Goal: Task Accomplishment & Management: Manage account settings

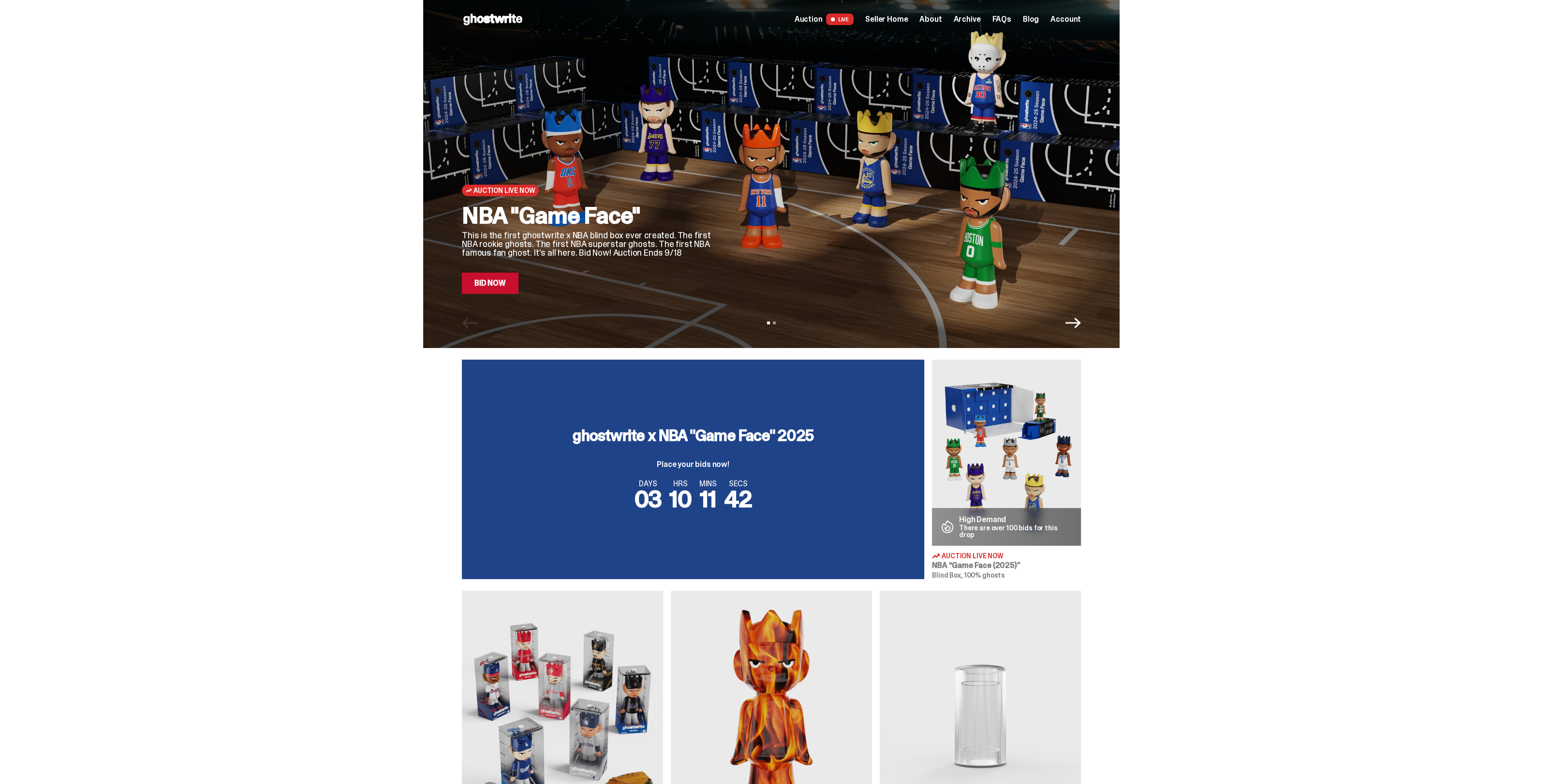
click at [980, 21] on span "Archive" at bounding box center [966, 19] width 27 height 8
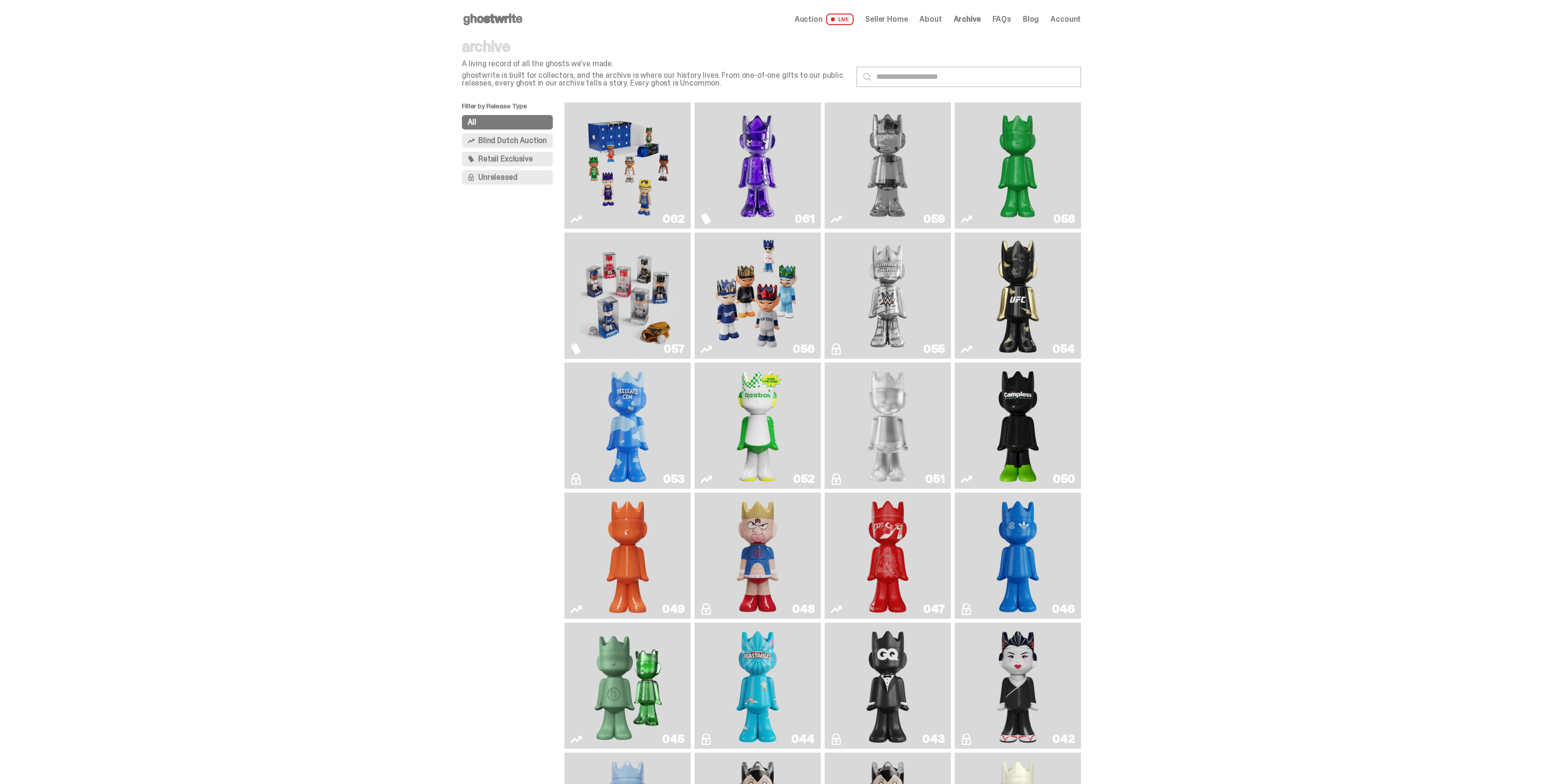
click at [743, 317] on img "Game Face (2025)" at bounding box center [757, 296] width 95 height 119
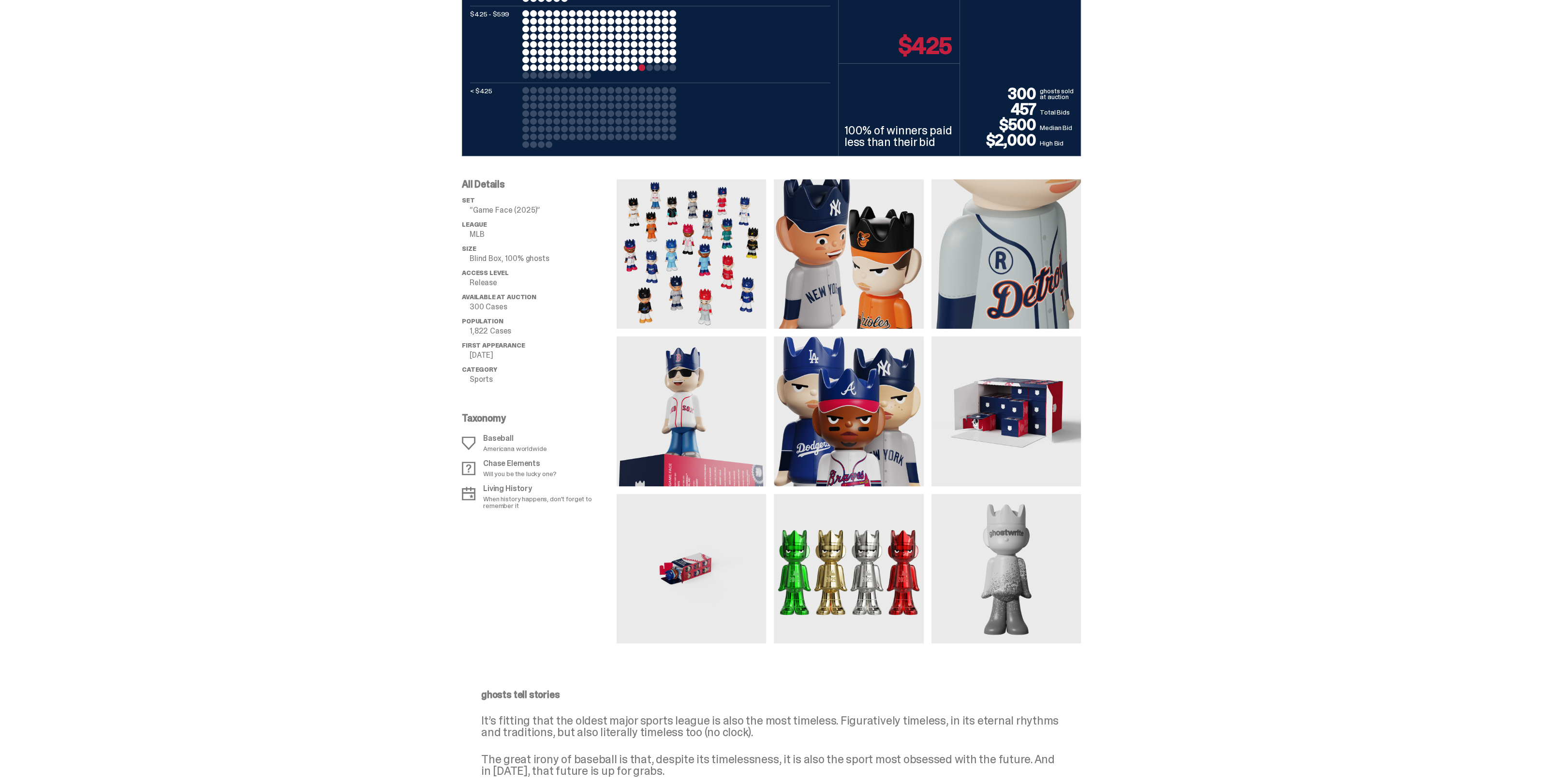
scroll to position [604, 0]
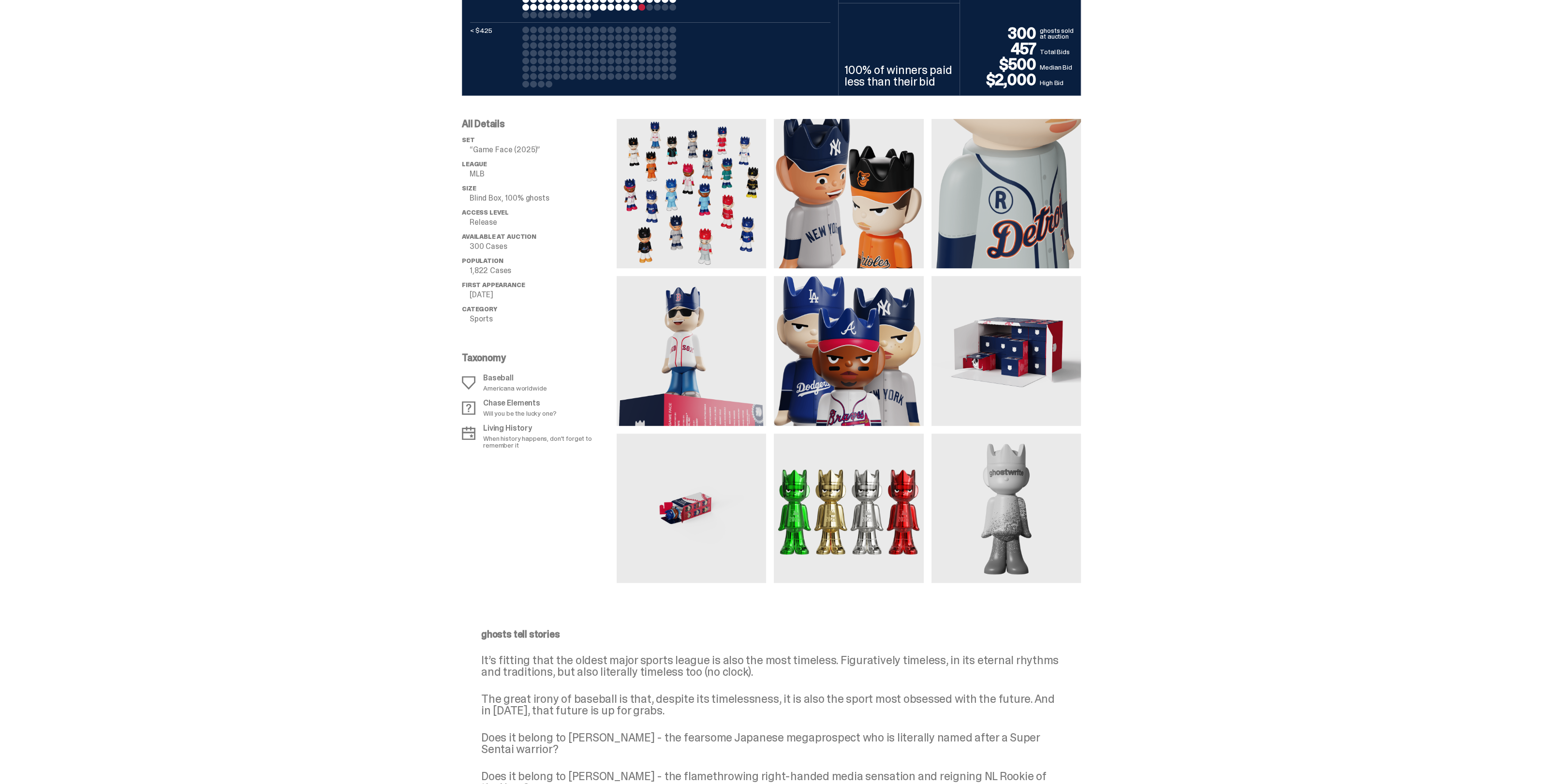
click at [197, 255] on div "All Details set “Game Face (2025)” League MLB Size Blind Box, 100% ghosts Acces…" at bounding box center [771, 339] width 1543 height 488
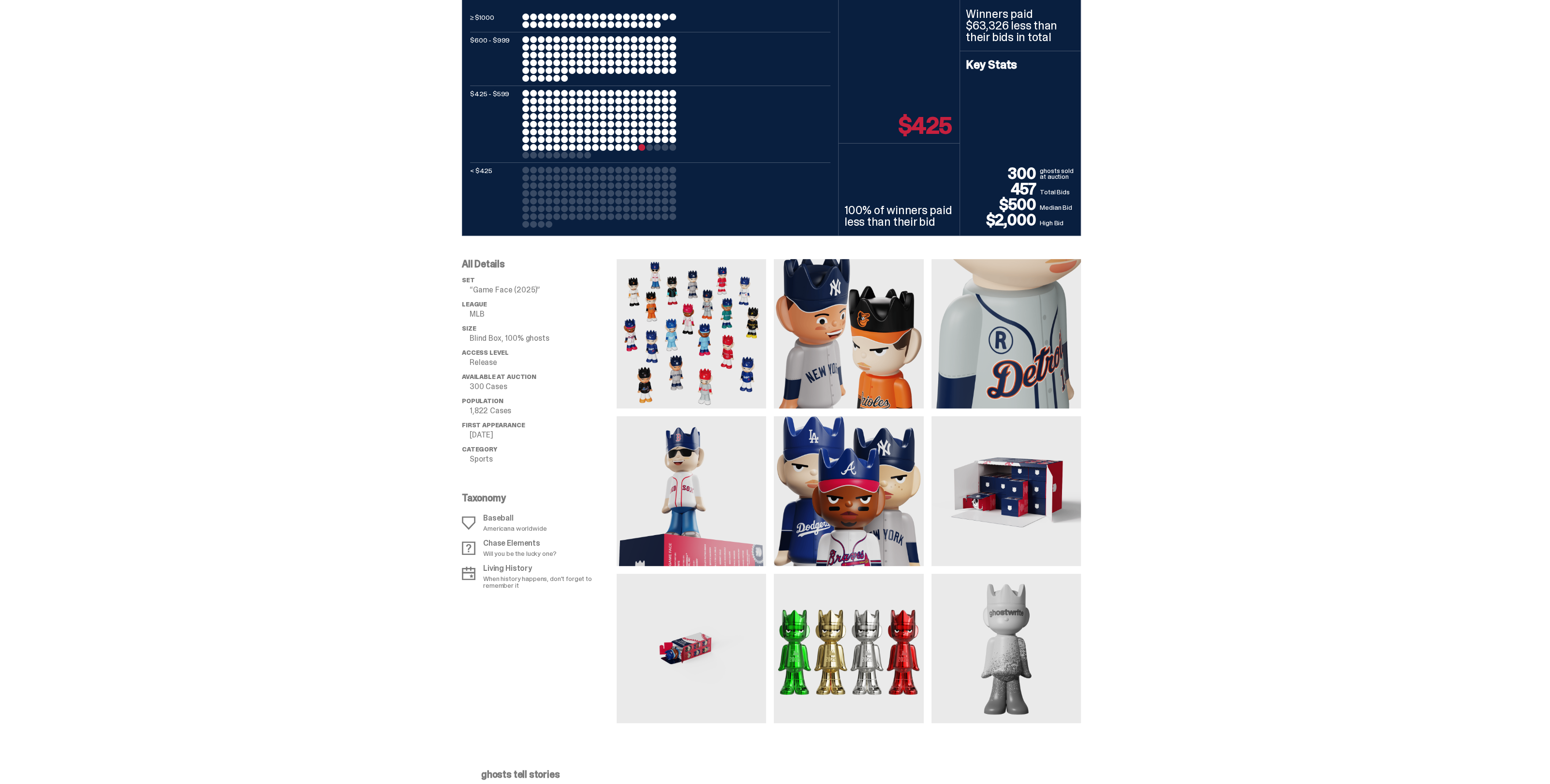
scroll to position [483, 0]
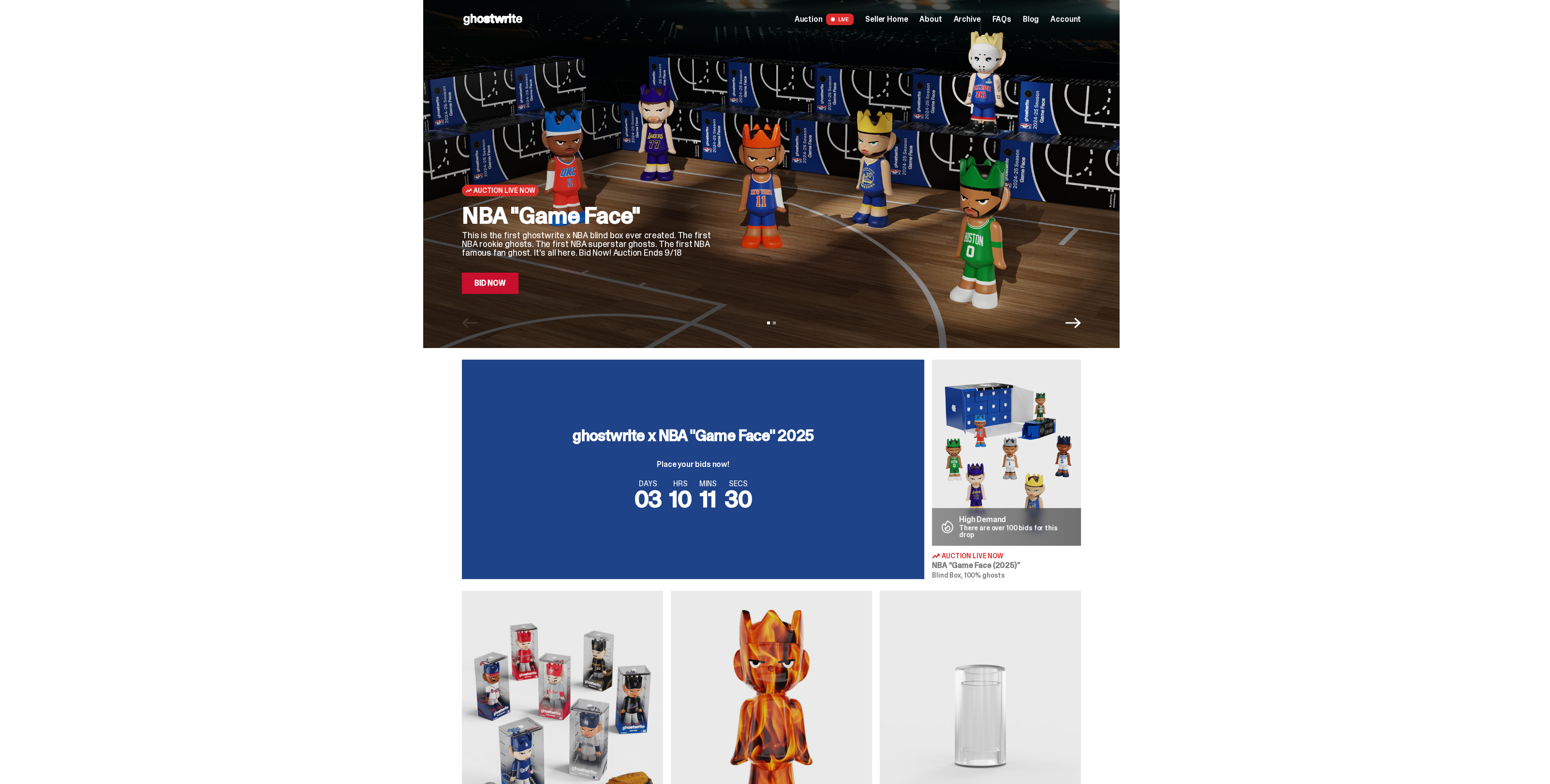
click at [822, 136] on div at bounding box center [904, 162] width 352 height 264
click at [499, 281] on link "Bid Now" at bounding box center [490, 283] width 57 height 21
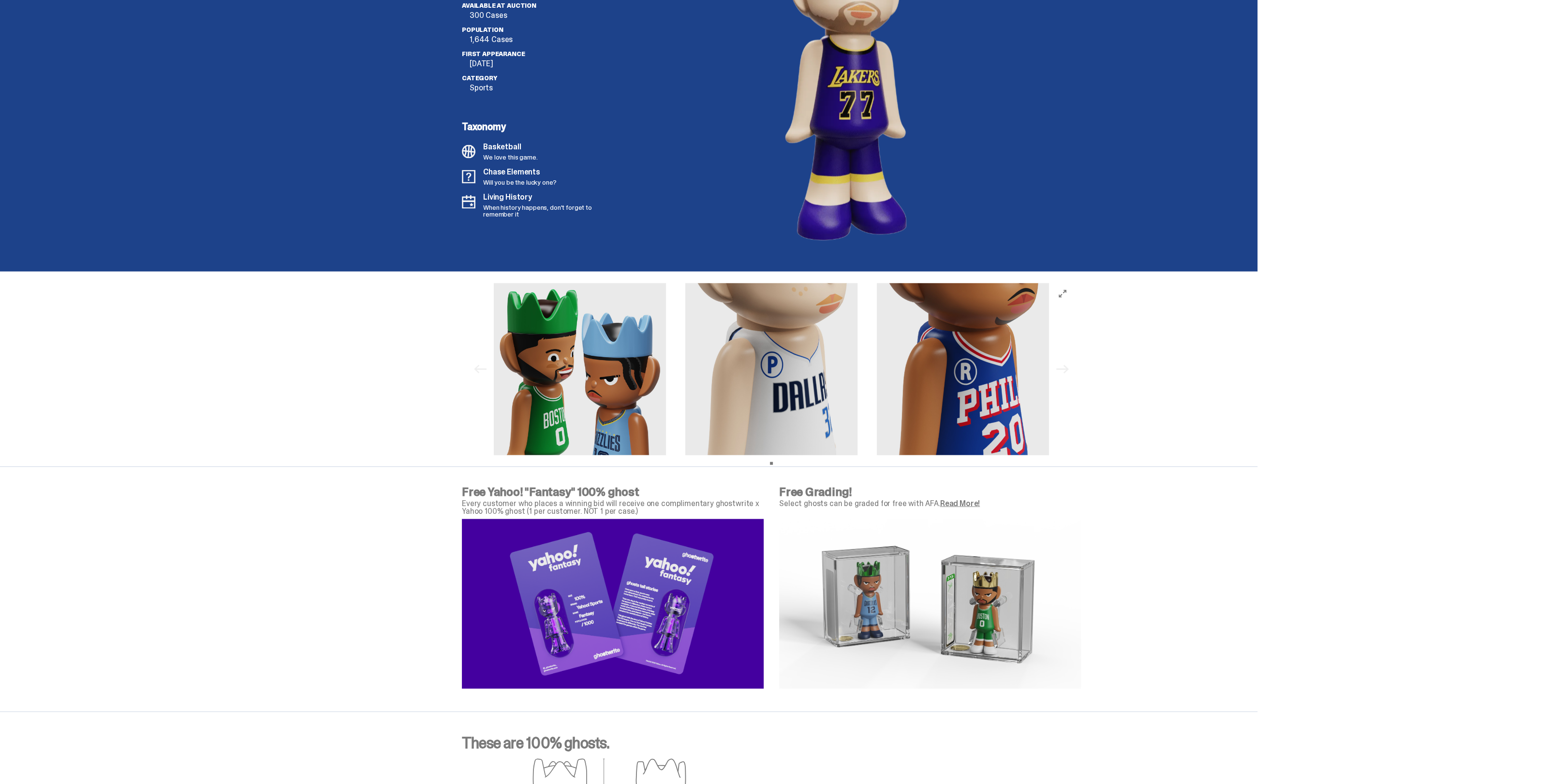
scroll to position [2841, 0]
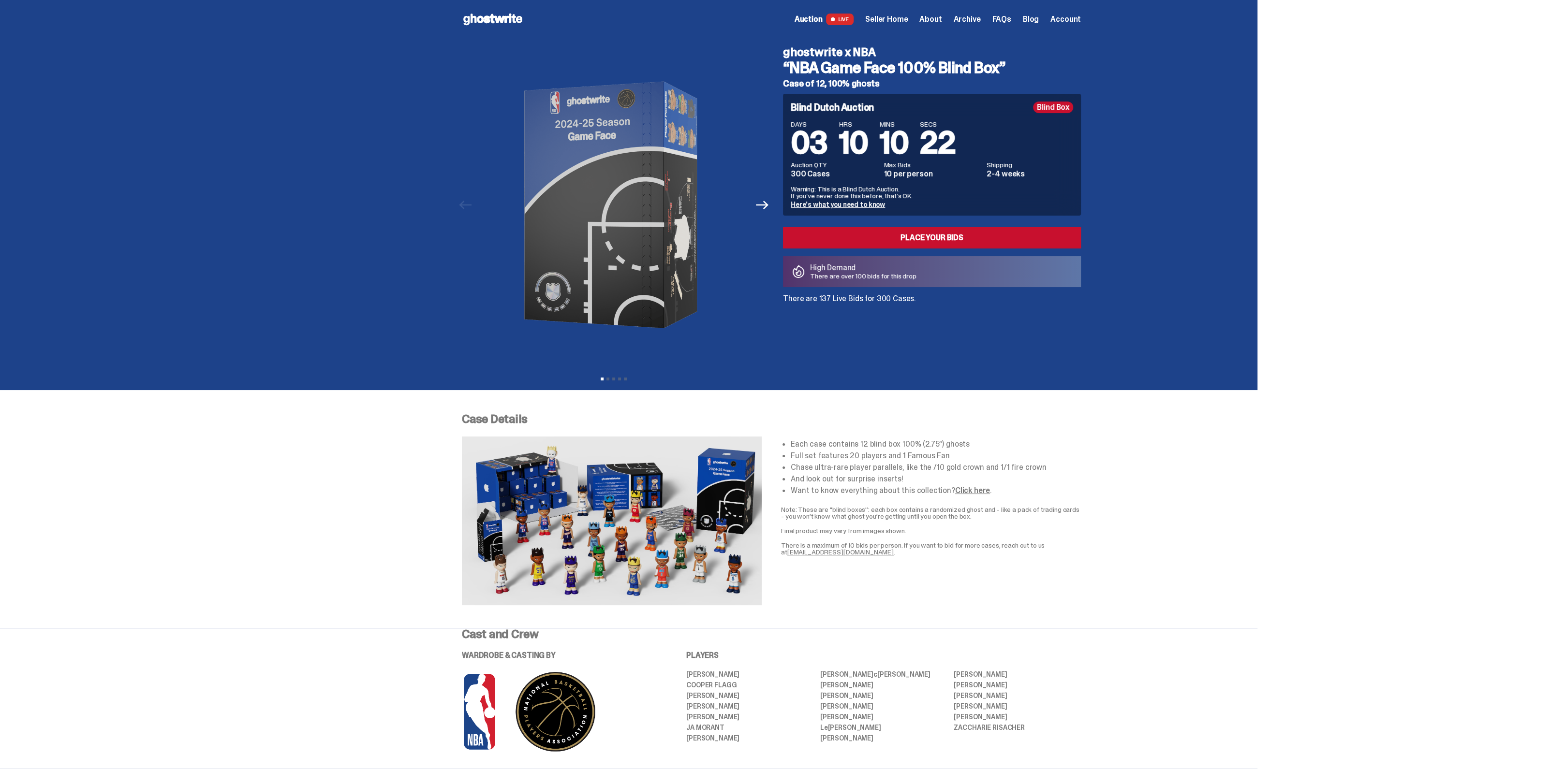
click at [503, 18] on use at bounding box center [493, 19] width 59 height 11
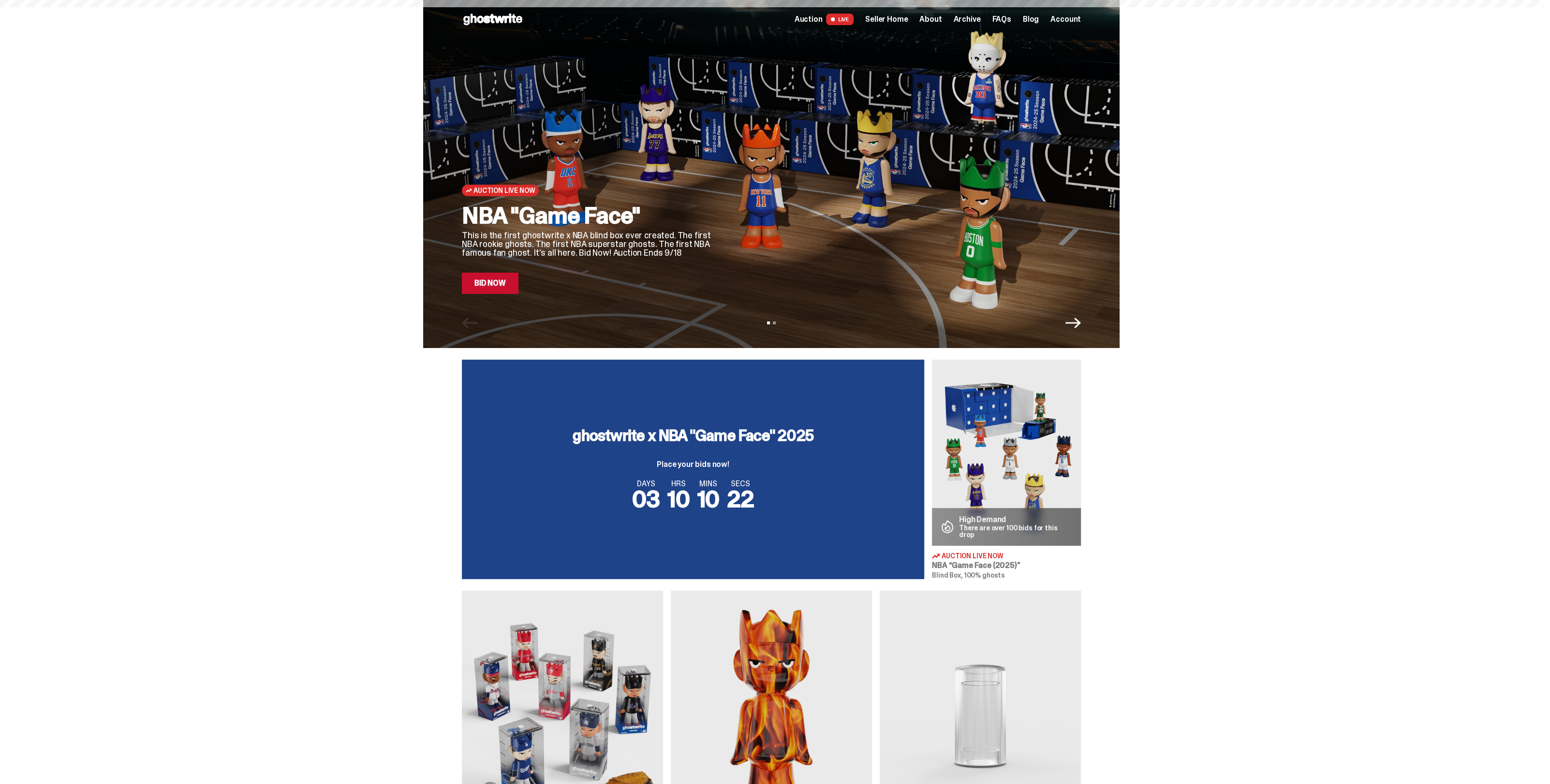
click at [895, 19] on span "Seller Home" at bounding box center [886, 19] width 42 height 8
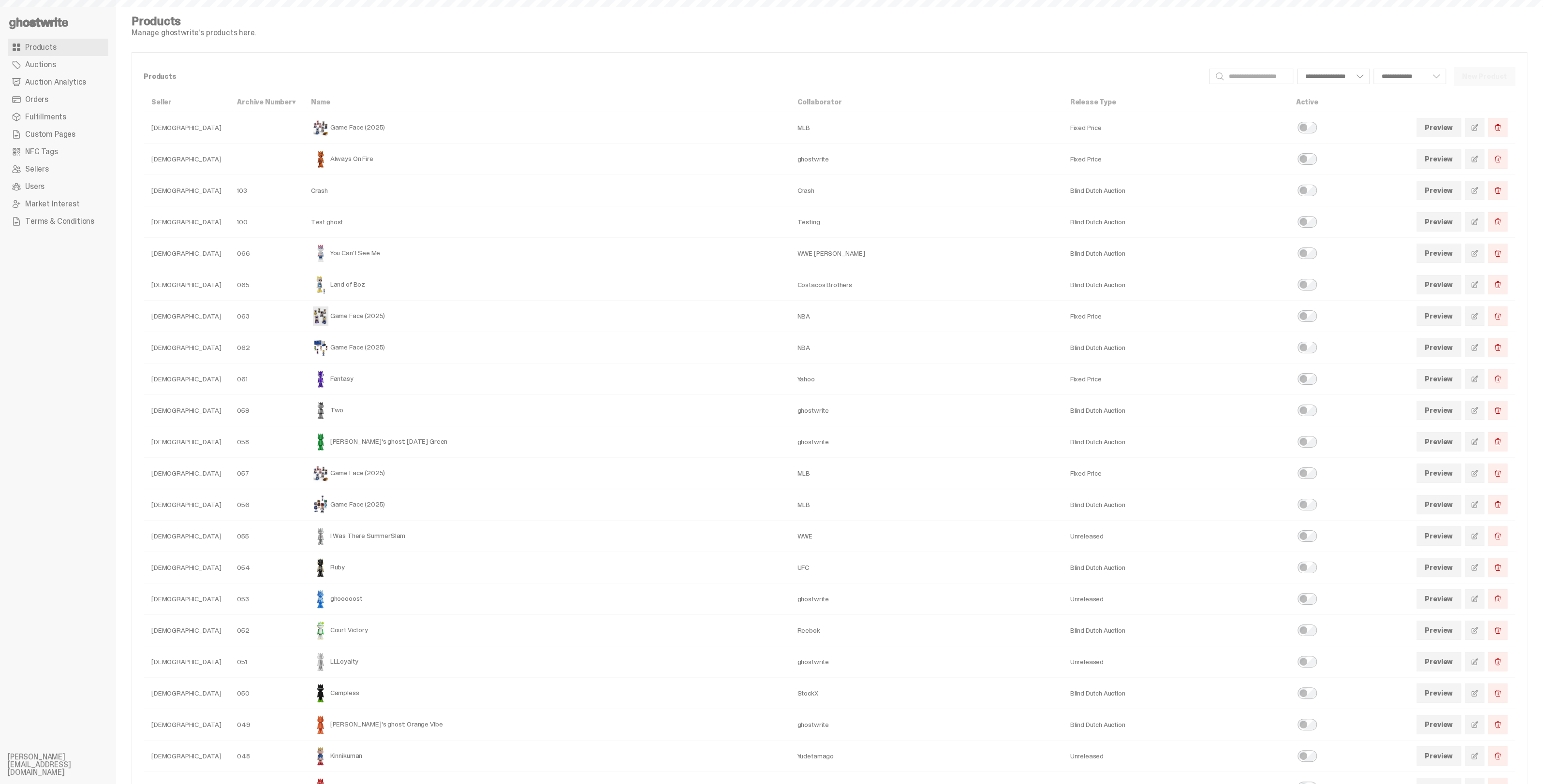
select select
click at [1478, 126] on span at bounding box center [1474, 128] width 8 height 8
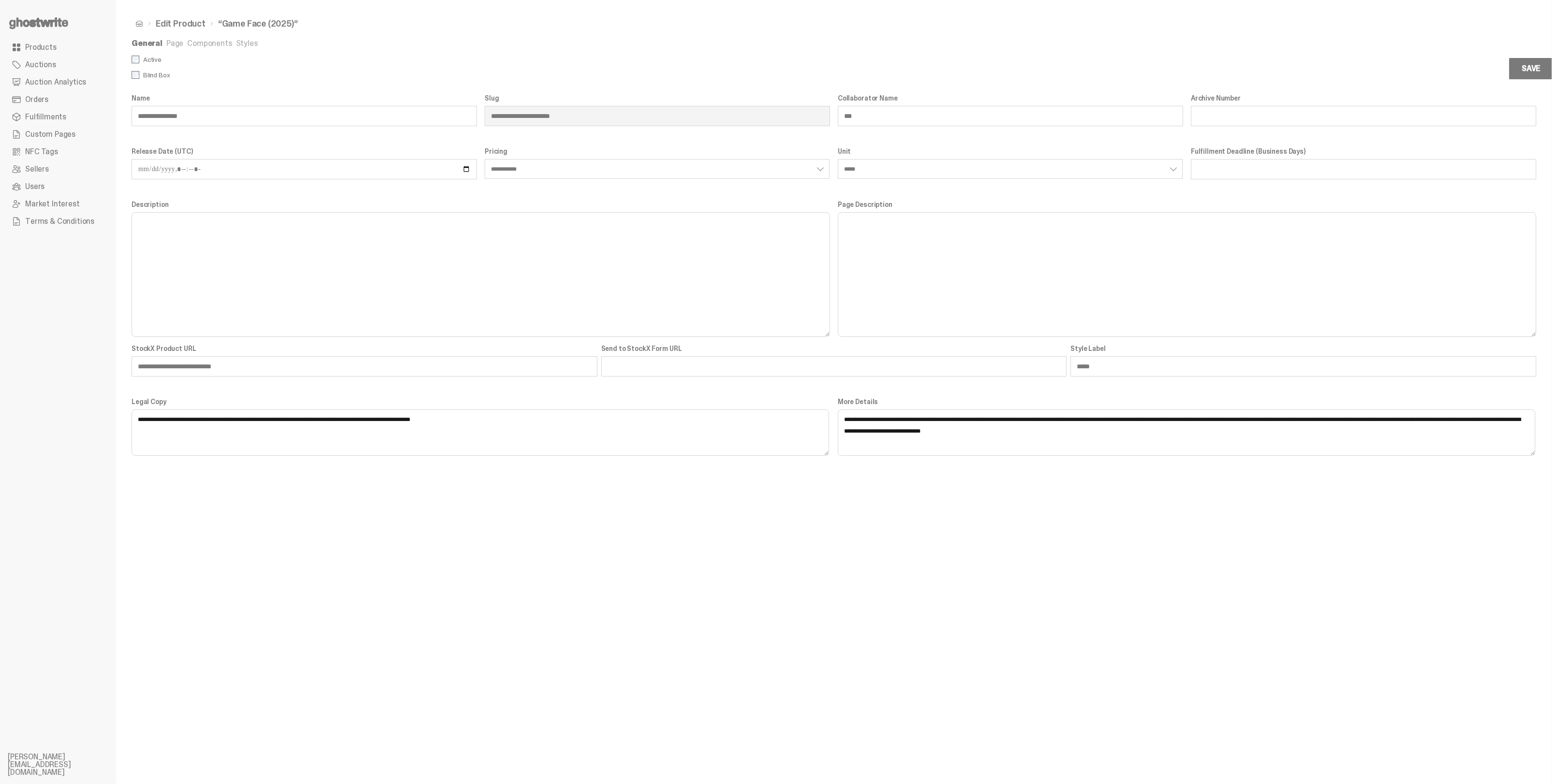
click at [175, 41] on link "Page" at bounding box center [175, 43] width 17 height 10
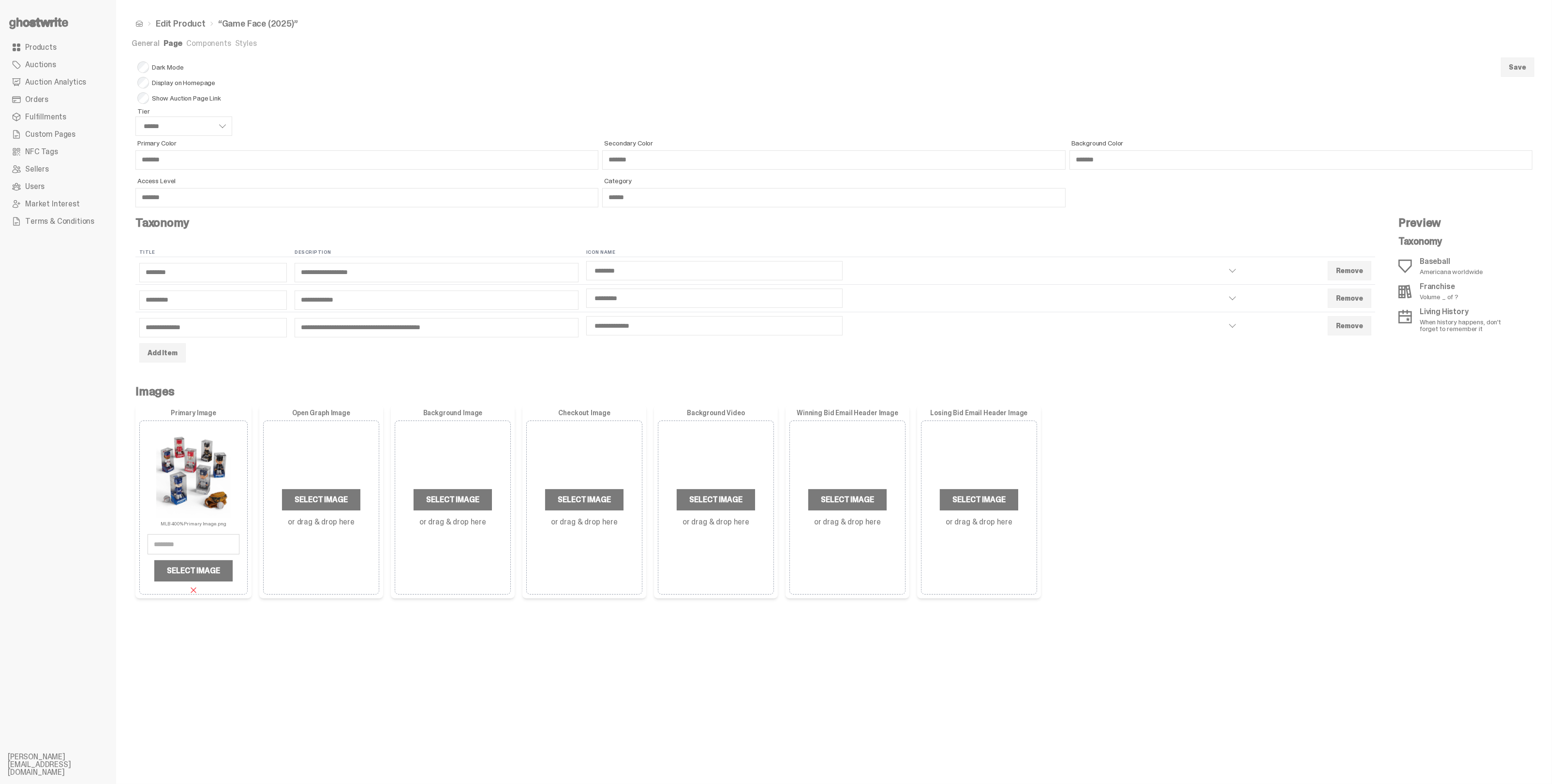
click at [201, 42] on link "Components" at bounding box center [209, 43] width 45 height 10
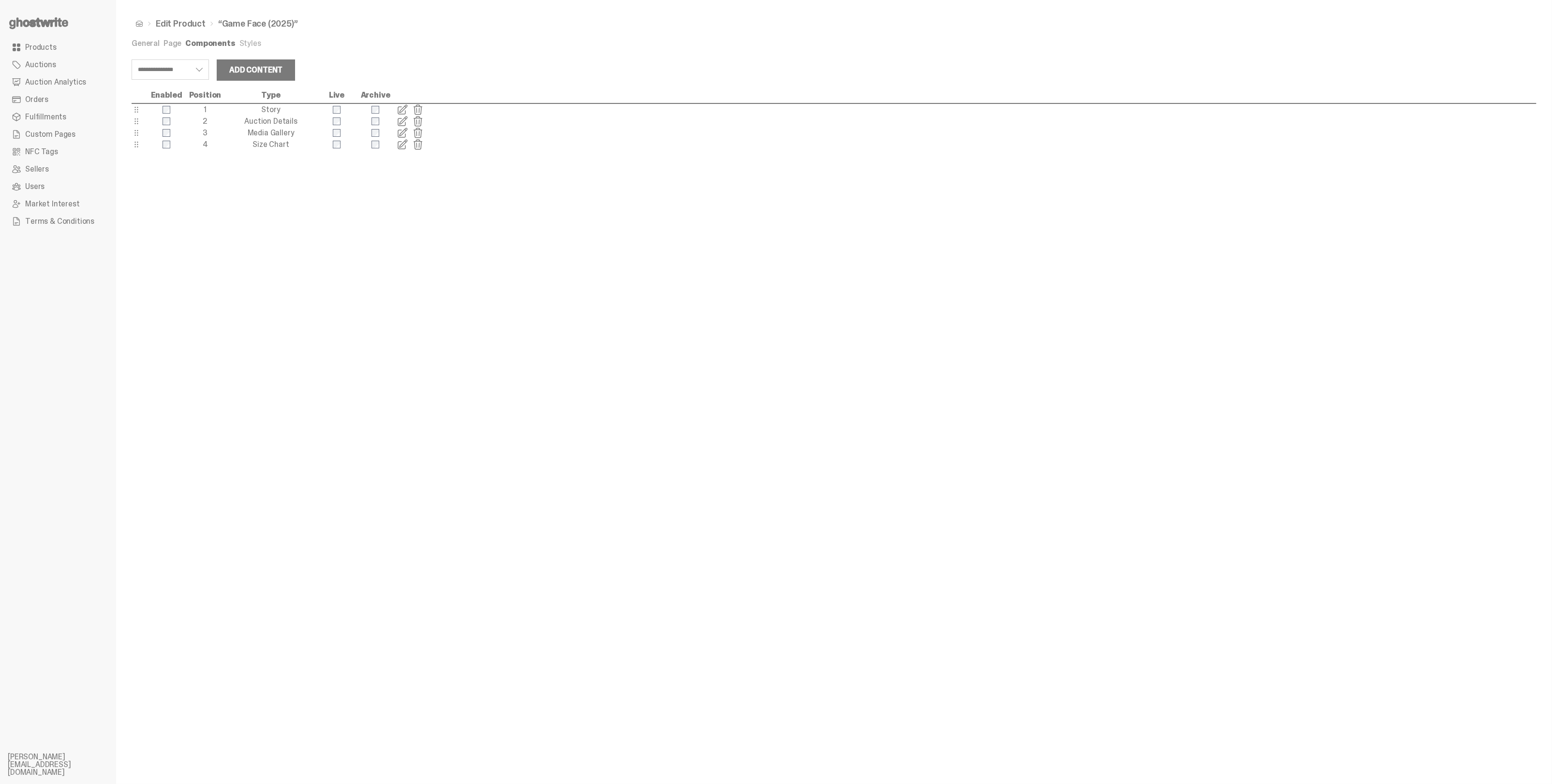
click at [401, 134] on span at bounding box center [402, 132] width 11 height 11
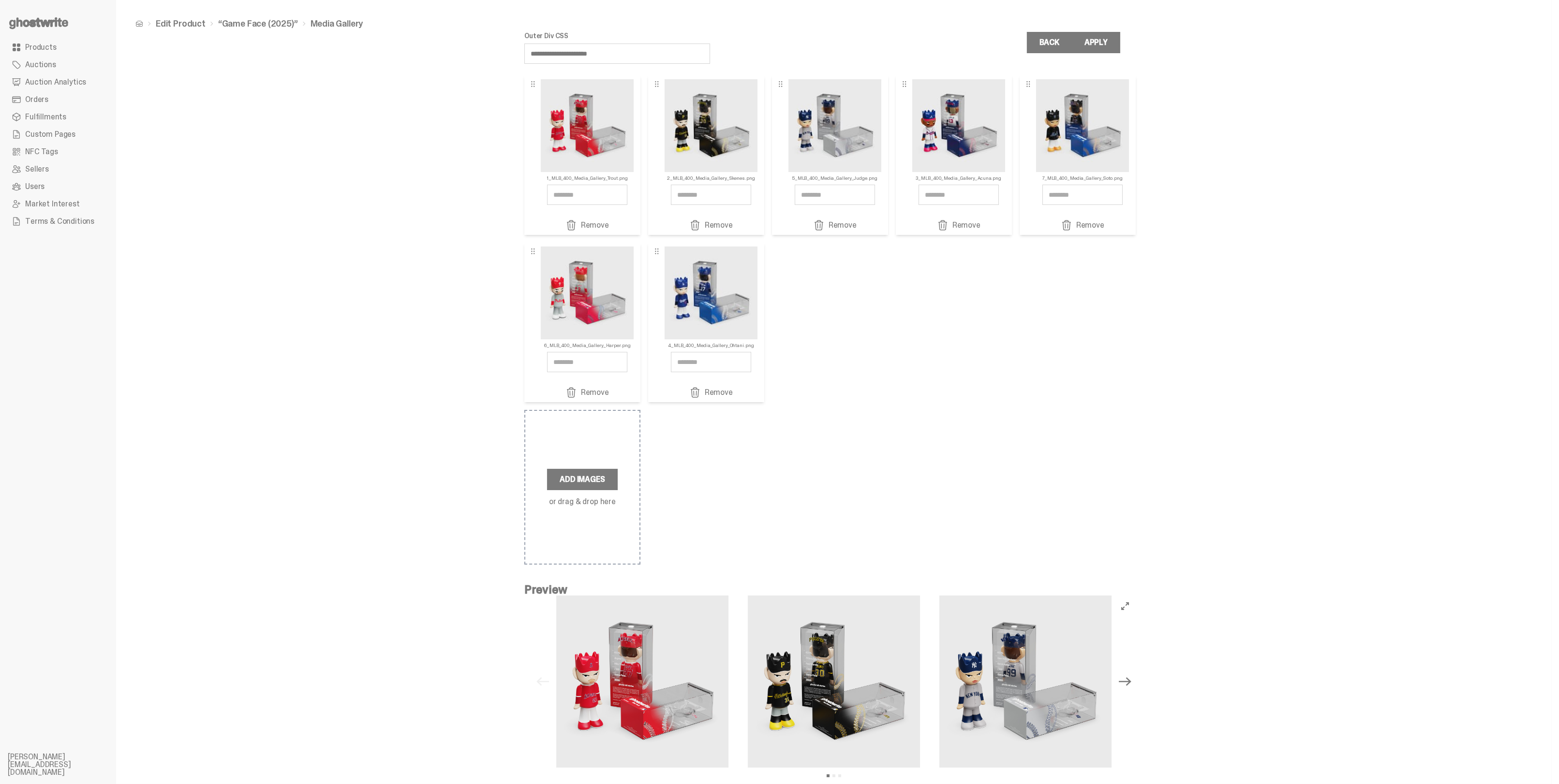
click at [168, 22] on link "Edit Product" at bounding box center [180, 24] width 50 height 8
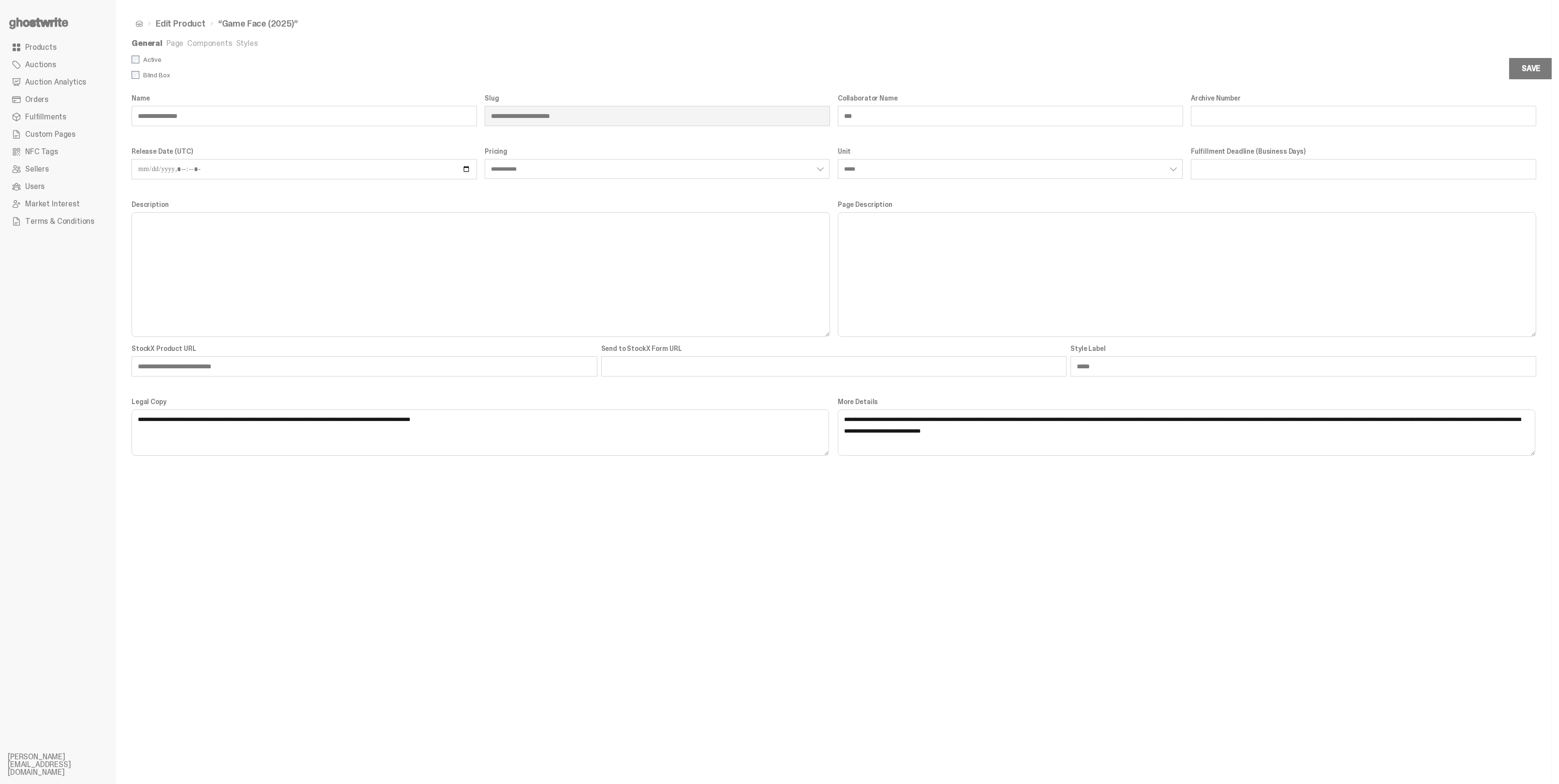
click at [168, 22] on link "Edit Product" at bounding box center [180, 24] width 50 height 8
click at [42, 40] on link "Products" at bounding box center [58, 47] width 100 height 18
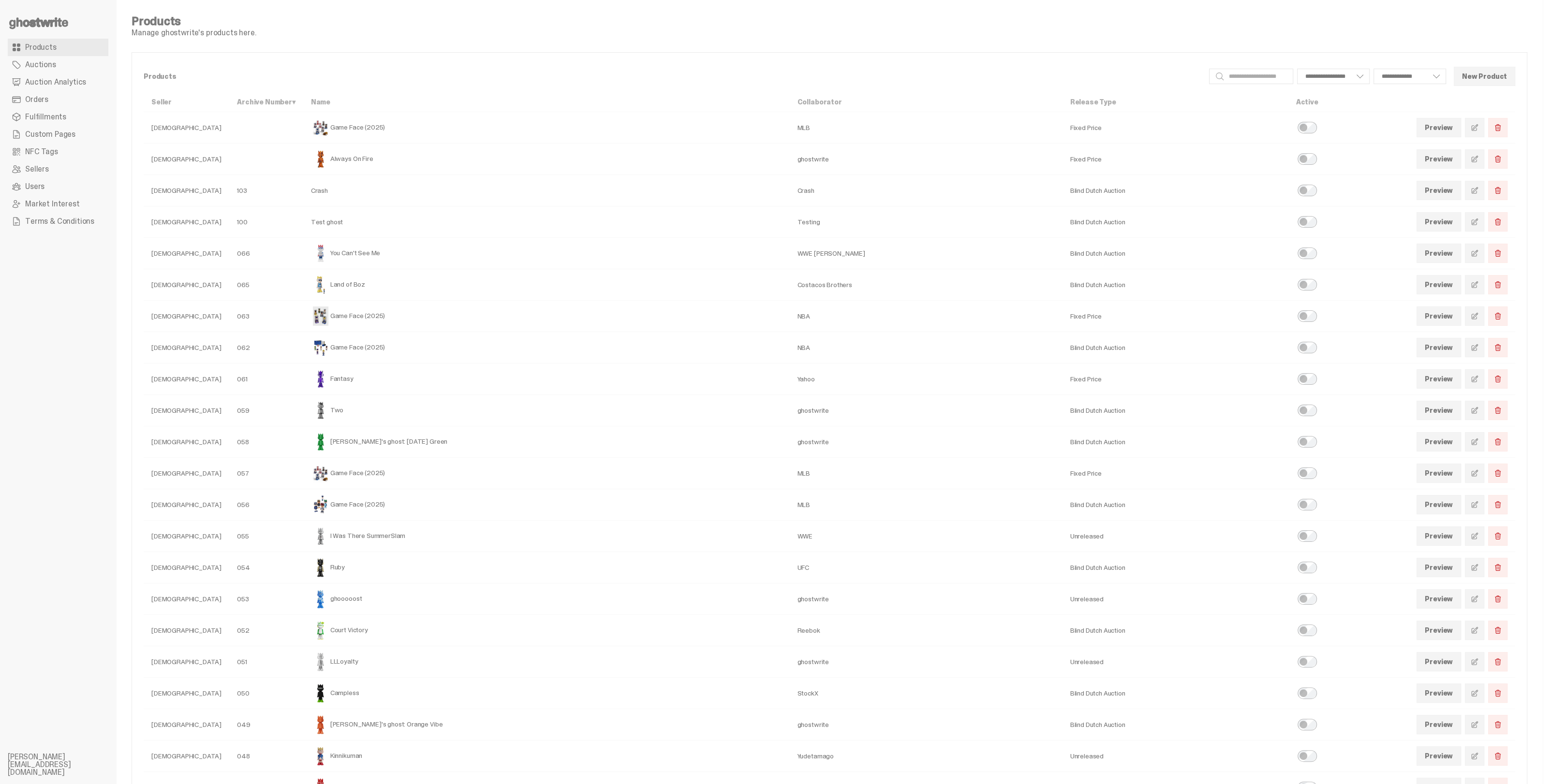
click at [1478, 345] on span at bounding box center [1474, 347] width 8 height 8
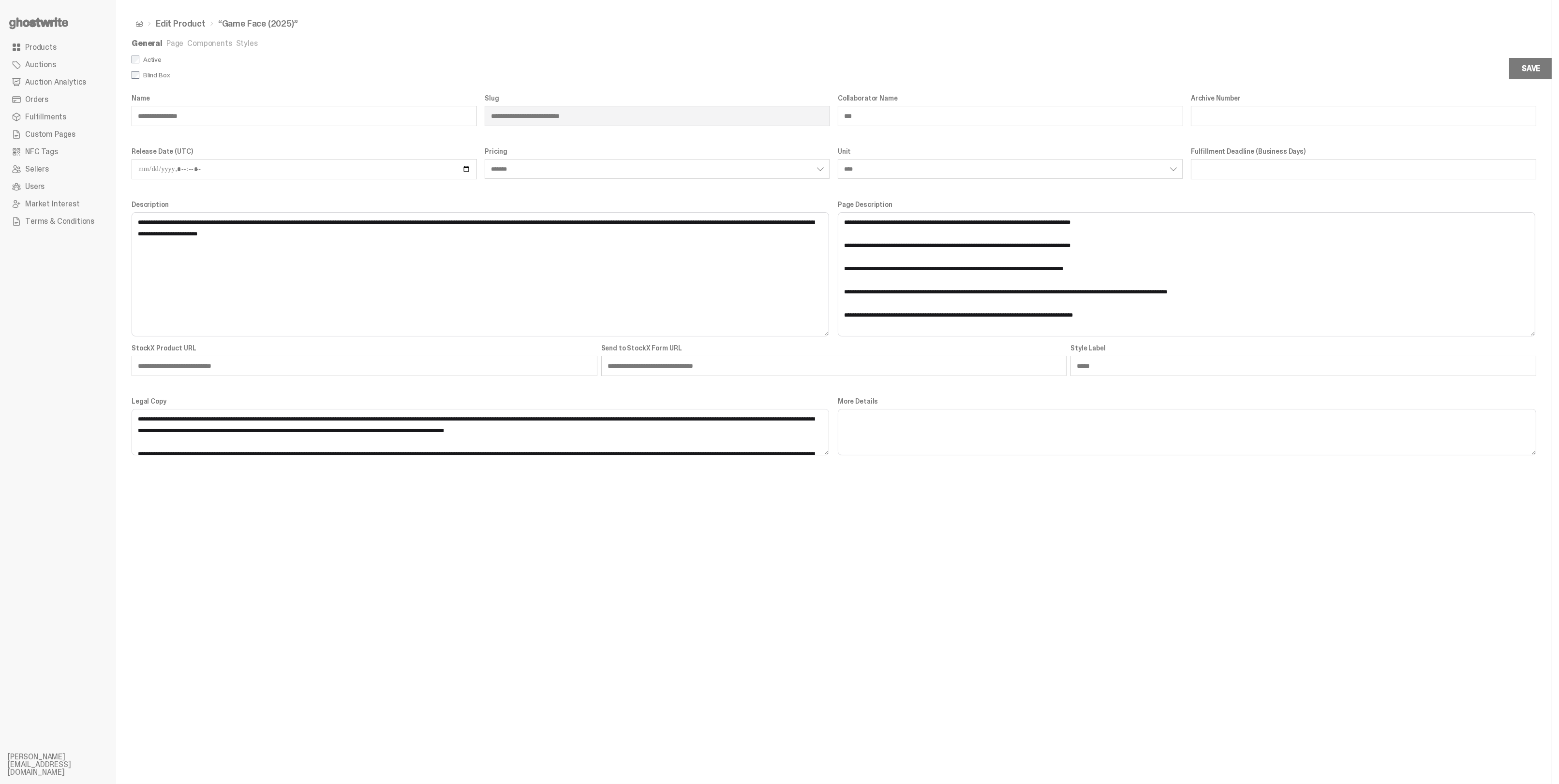
click at [200, 42] on link "Components" at bounding box center [209, 43] width 45 height 10
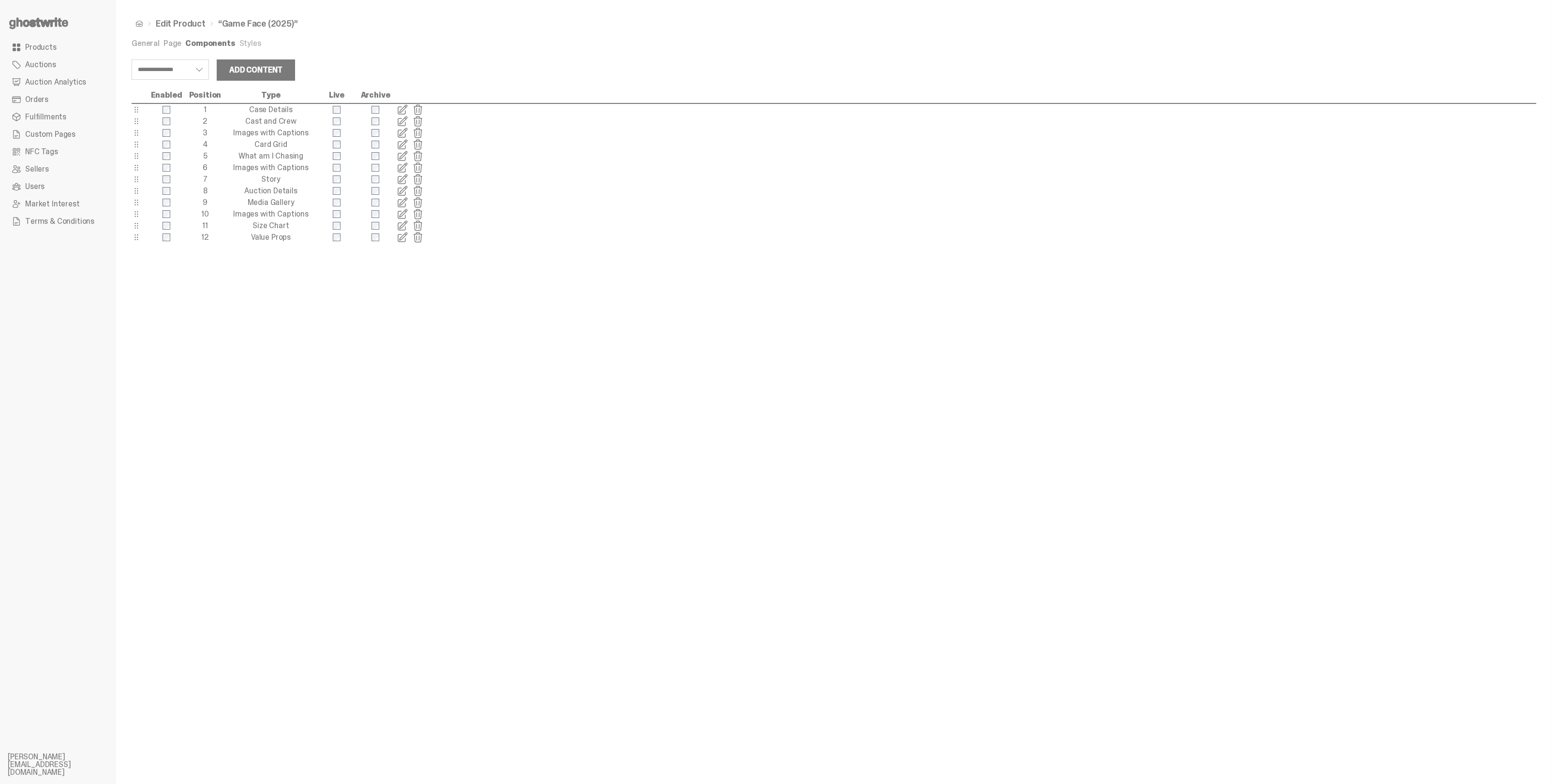
click at [401, 202] on span at bounding box center [402, 202] width 11 height 11
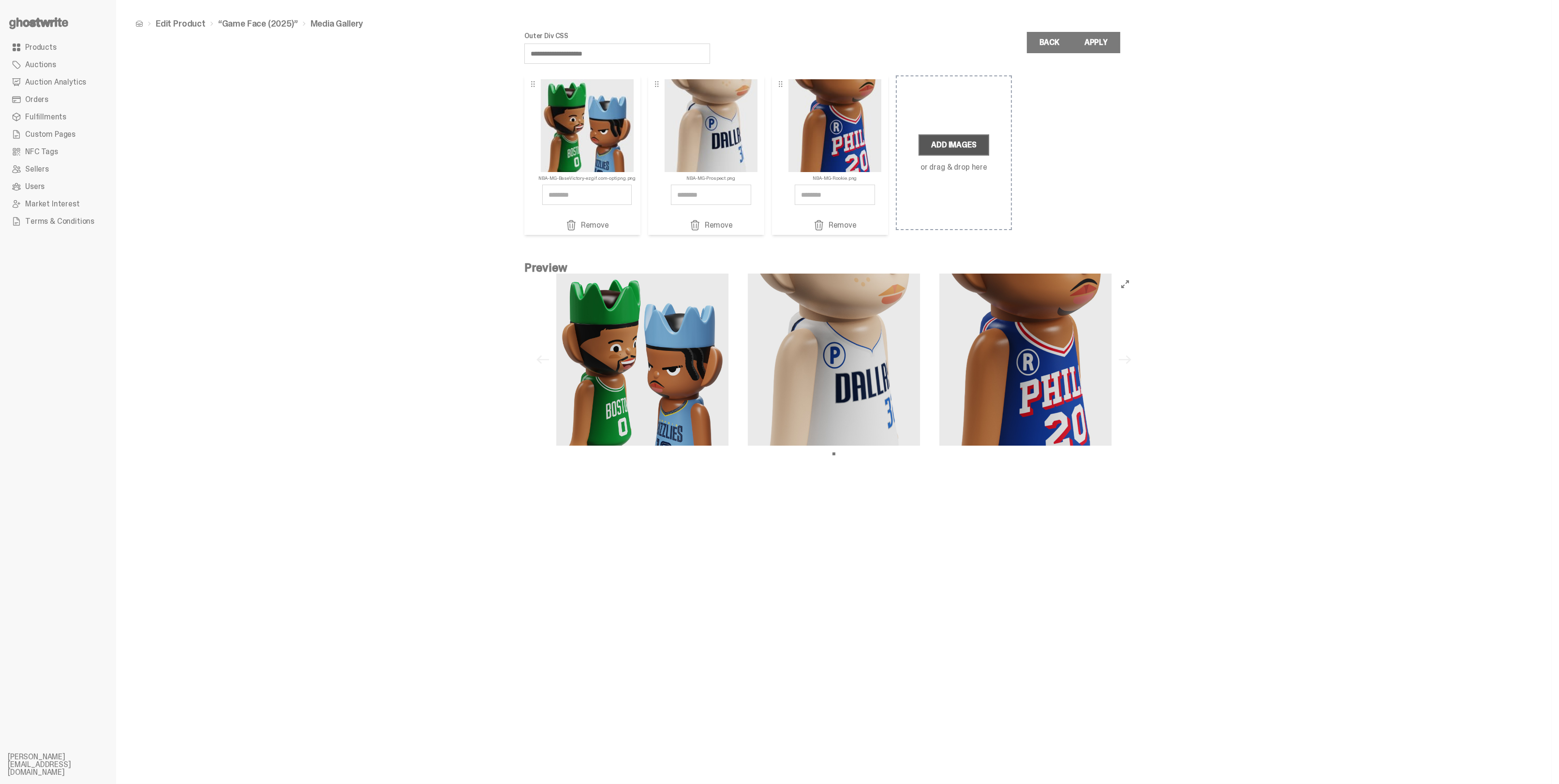
click at [962, 143] on label "Add Images" at bounding box center [954, 145] width 70 height 21
click at [0, 0] on input "Add Images or drag & drop here" at bounding box center [0, 0] width 0 height 0
click at [1103, 47] on div "Apply" at bounding box center [1096, 42] width 23 height 8
click at [1096, 39] on div "Apply" at bounding box center [1096, 42] width 23 height 8
click at [1085, 143] on label "Add Images" at bounding box center [1077, 145] width 70 height 21
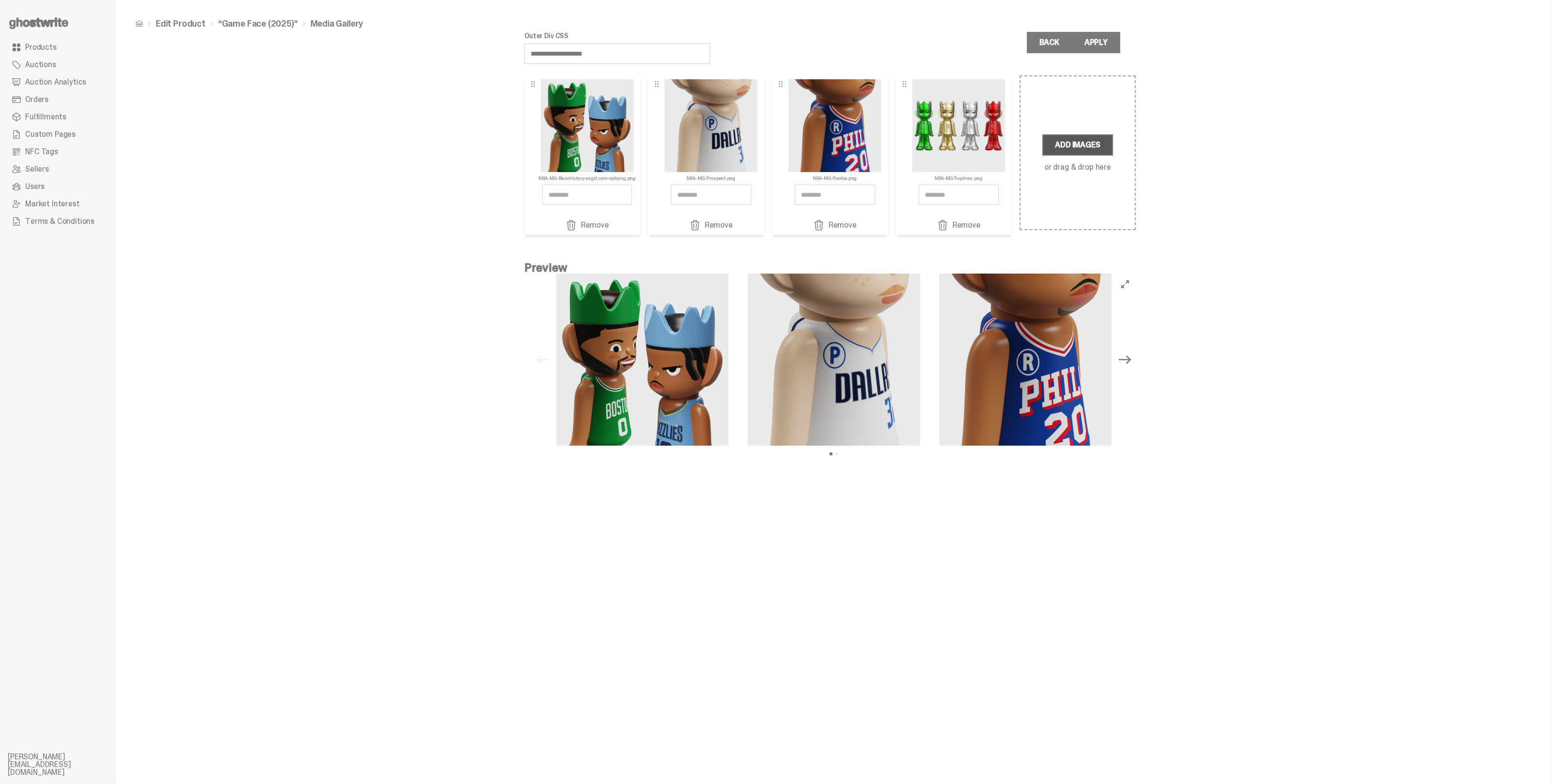
click at [0, 0] on input "Add Images or drag & drop here" at bounding box center [0, 0] width 0 height 0
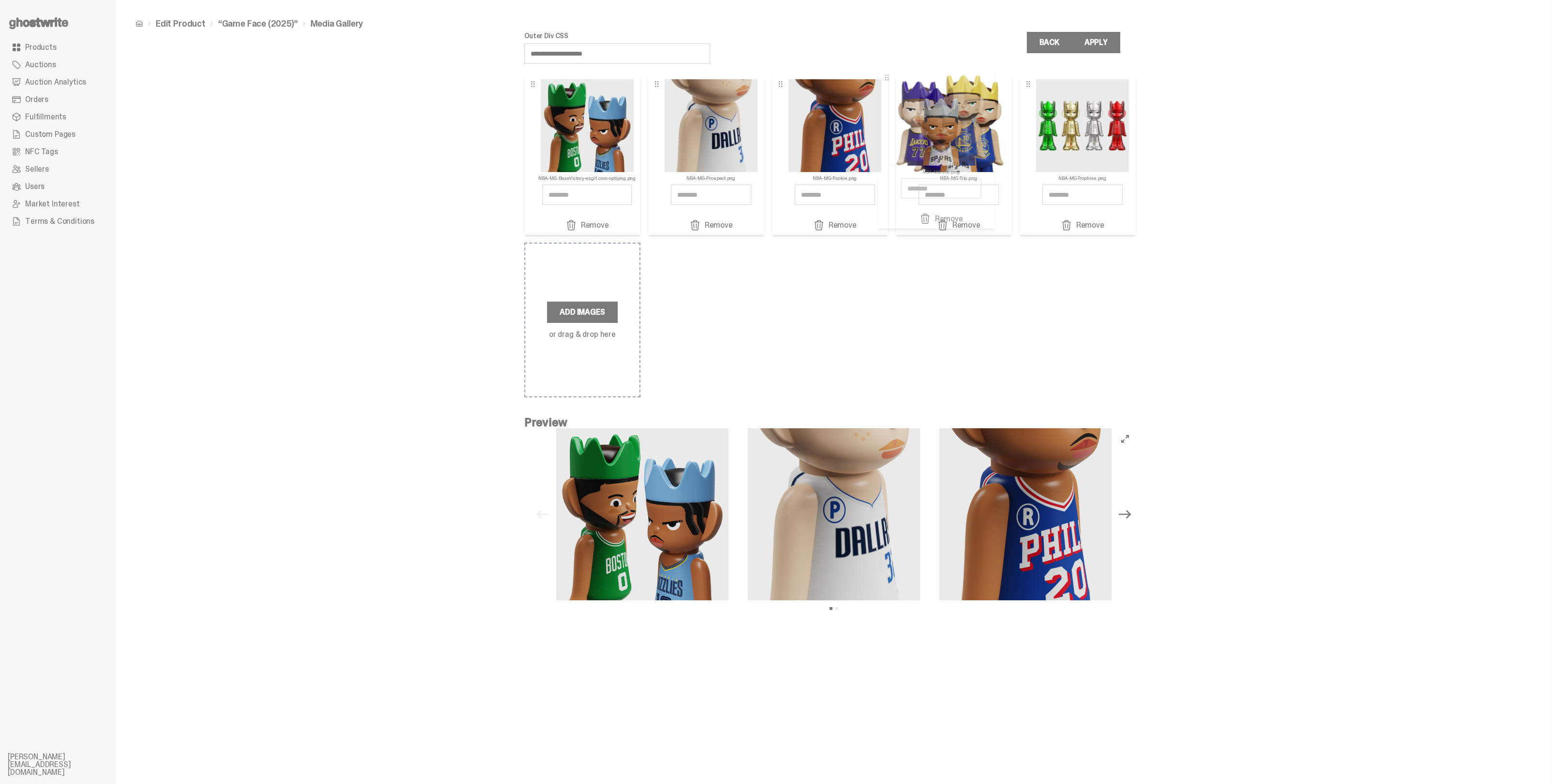
drag, startPoint x: 1104, startPoint y: 105, endPoint x: 963, endPoint y: 99, distance: 141.1
drag, startPoint x: 1096, startPoint y: 119, endPoint x: 1093, endPoint y: 114, distance: 5.8
click at [1107, 46] on button "Apply" at bounding box center [1096, 42] width 48 height 21
click at [1087, 224] on link "Remove" at bounding box center [1082, 225] width 88 height 11
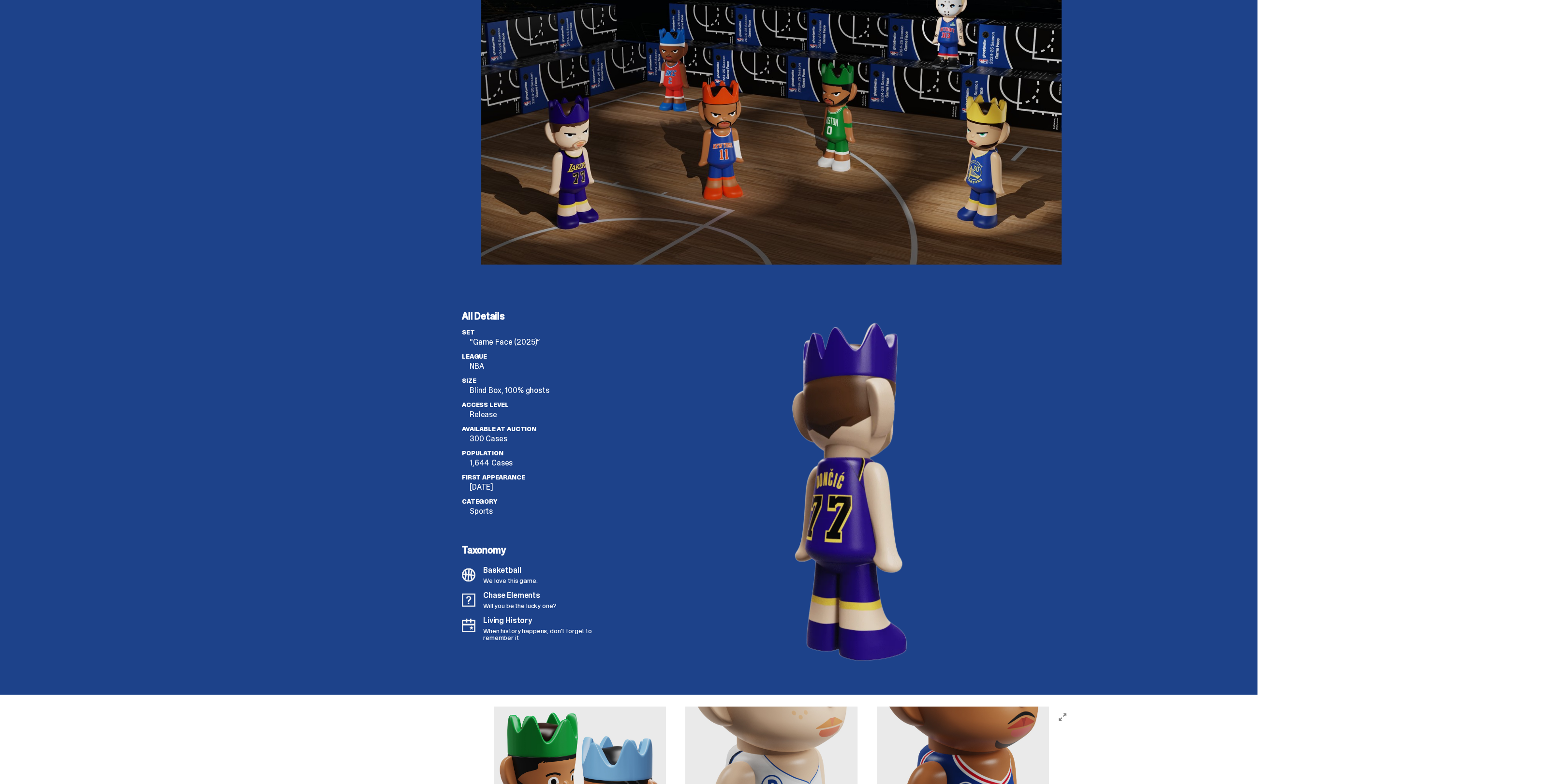
scroll to position [2780, 0]
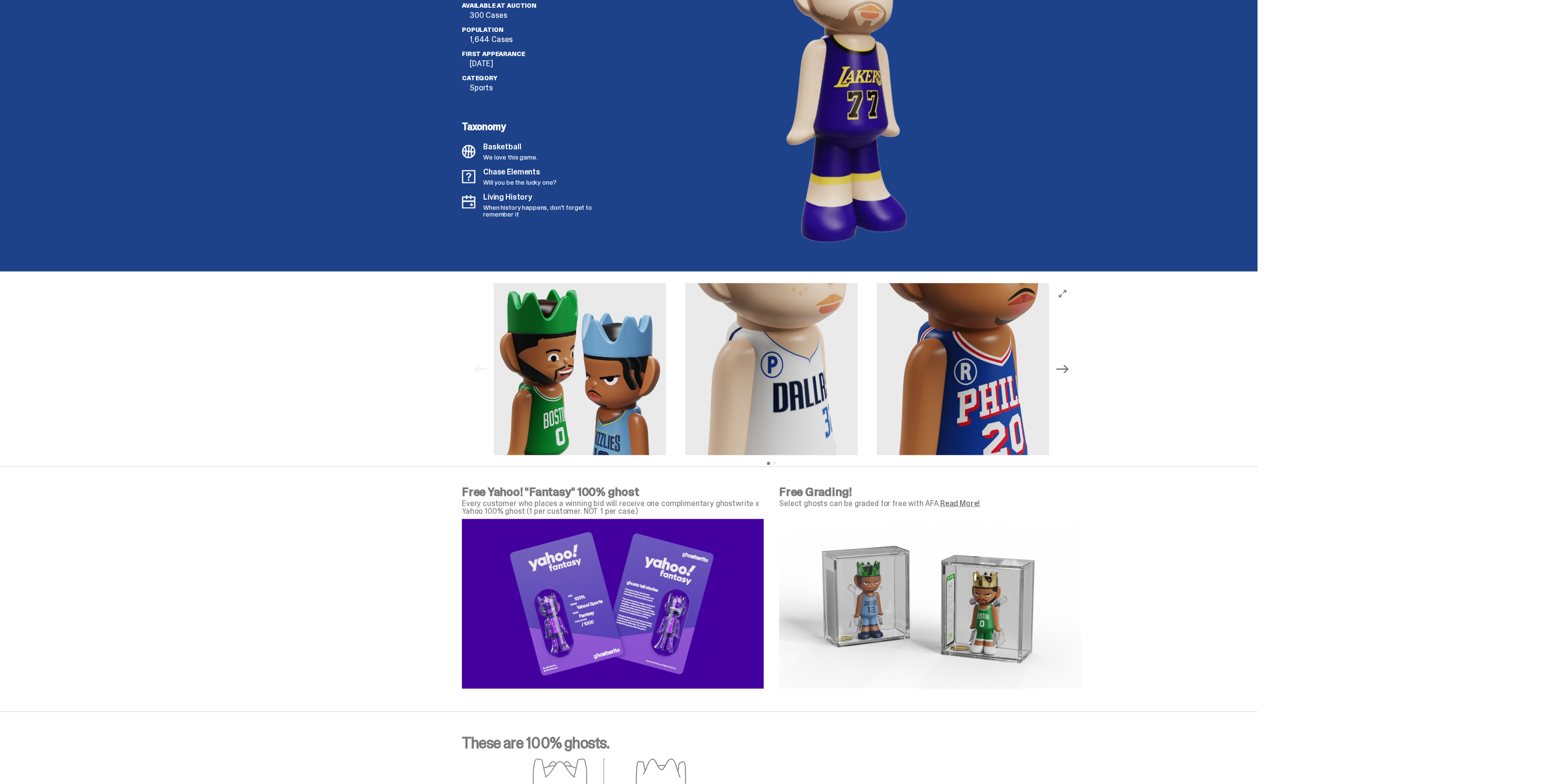
click at [1064, 364] on icon "Next" at bounding box center [1062, 369] width 13 height 13
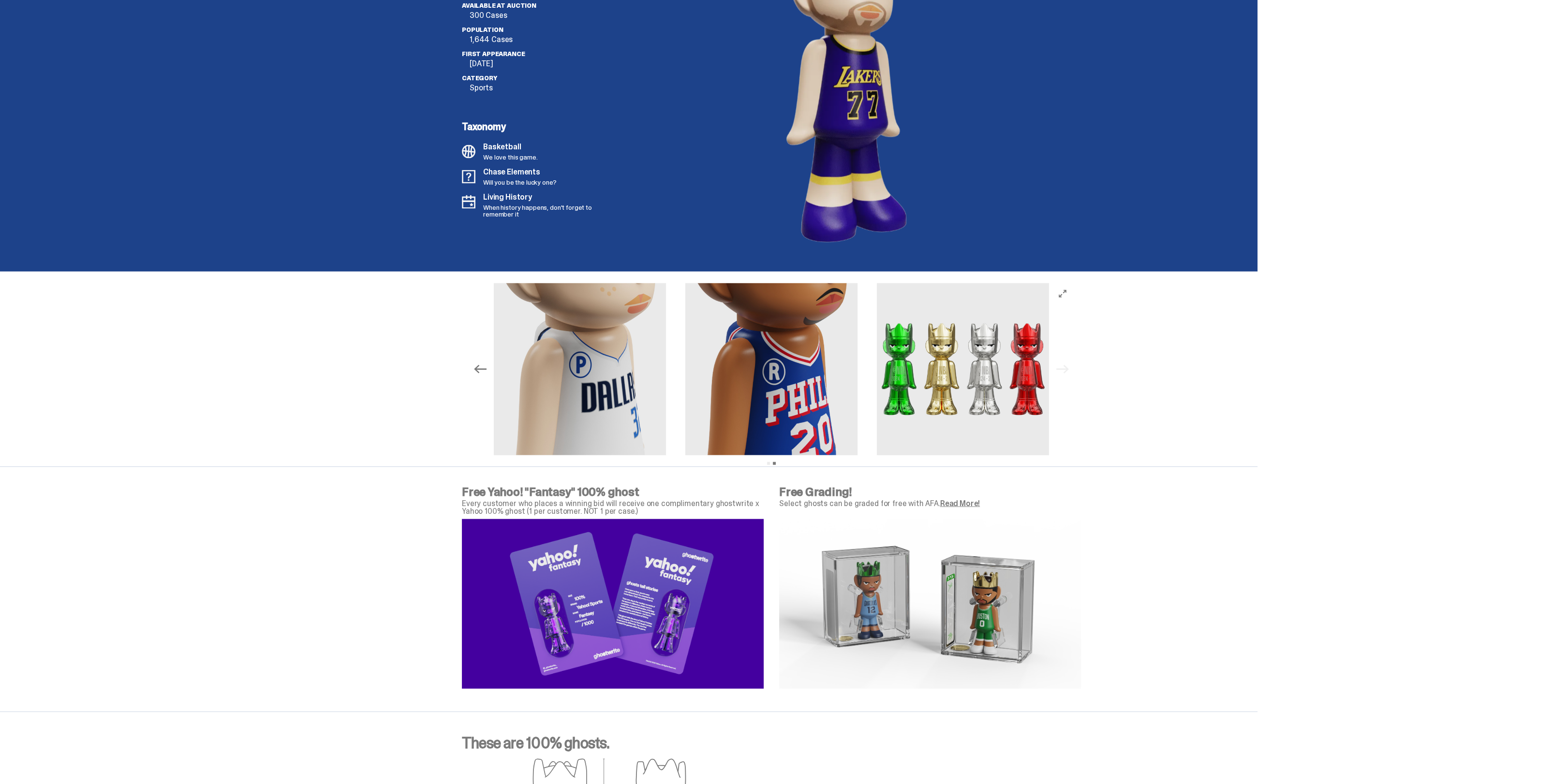
scroll to position [2417, 0]
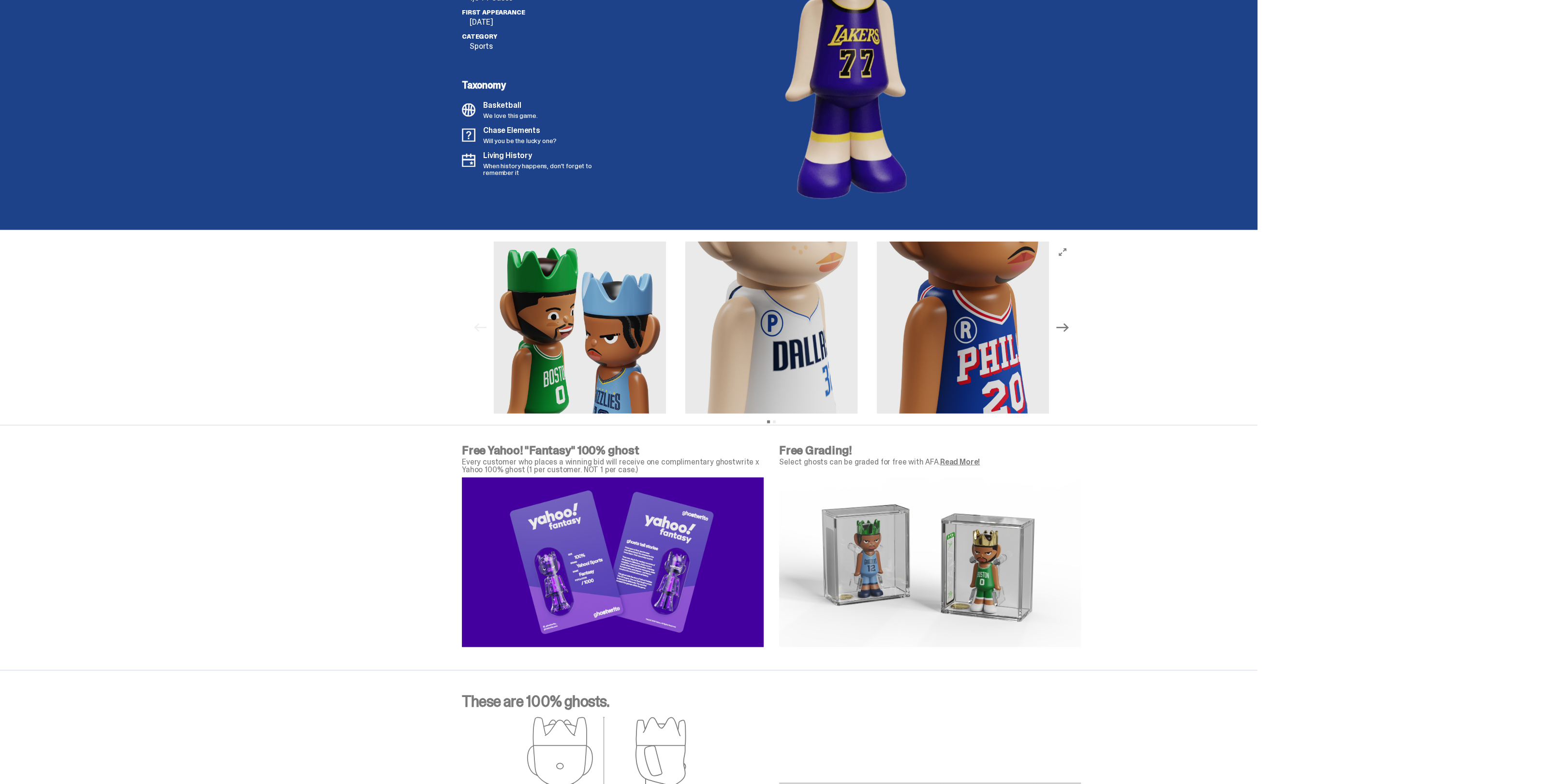
scroll to position [2841, 0]
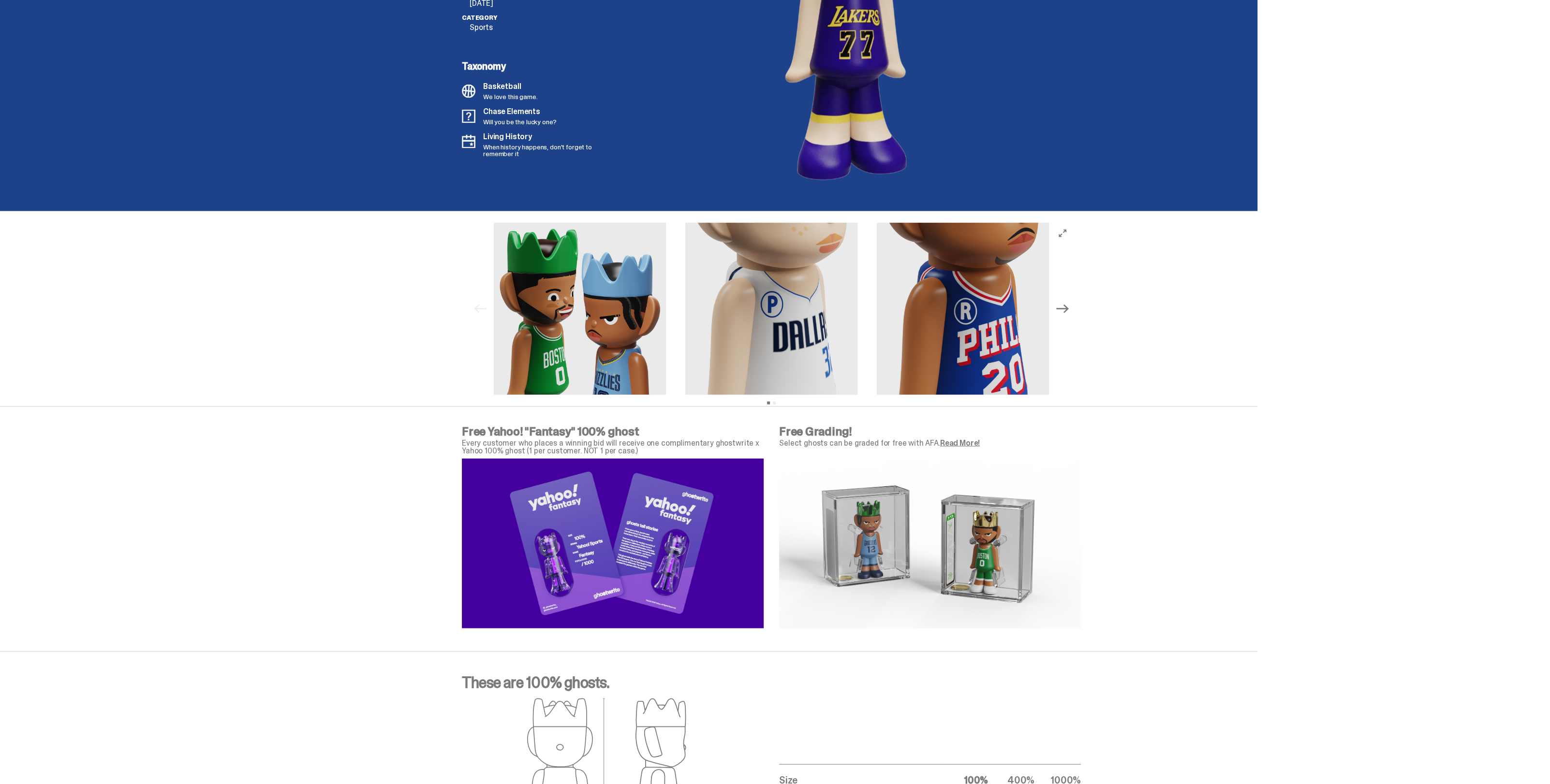
click at [1065, 310] on icon "Next" at bounding box center [1062, 309] width 13 height 13
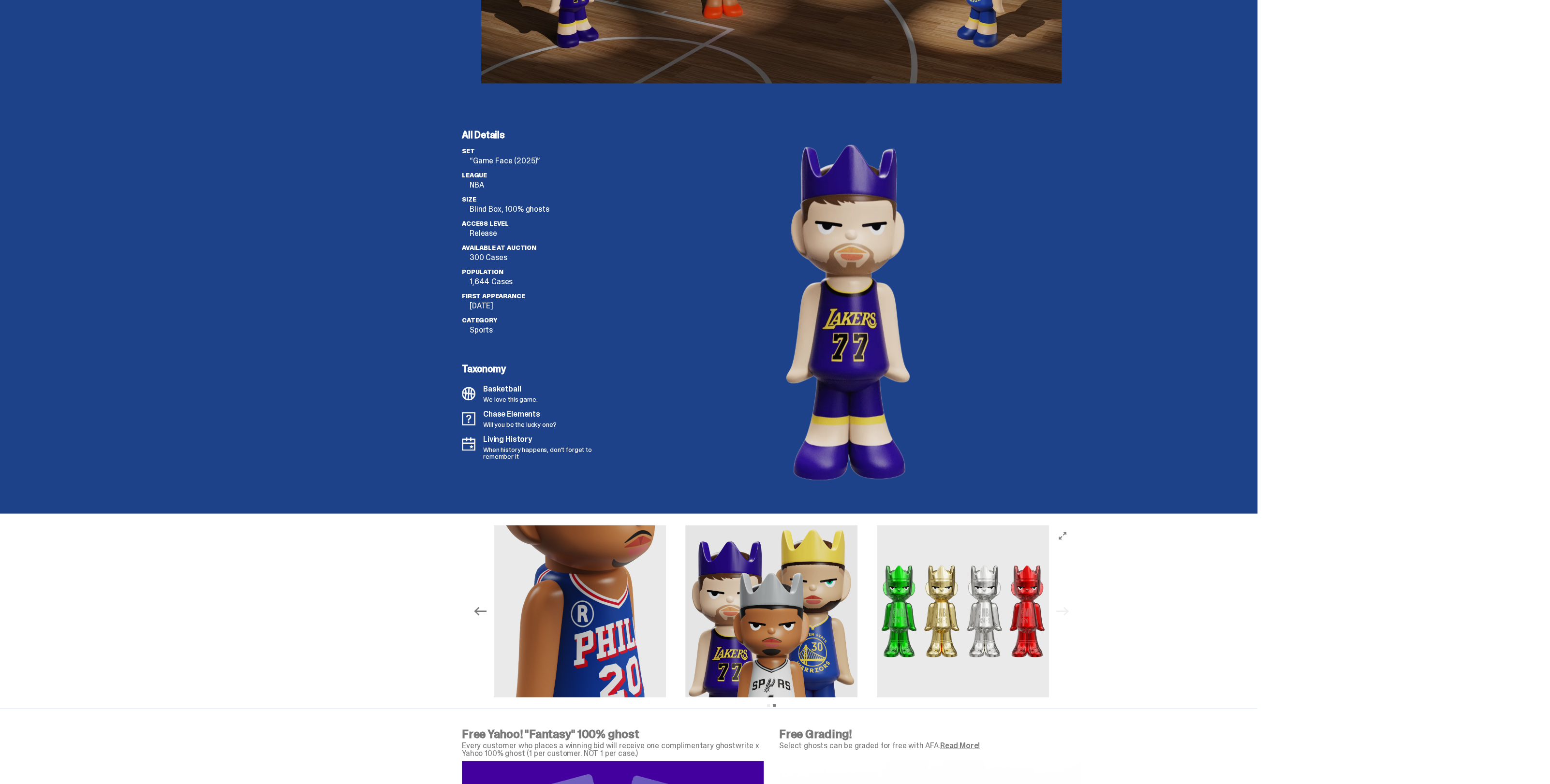
scroll to position [2659, 0]
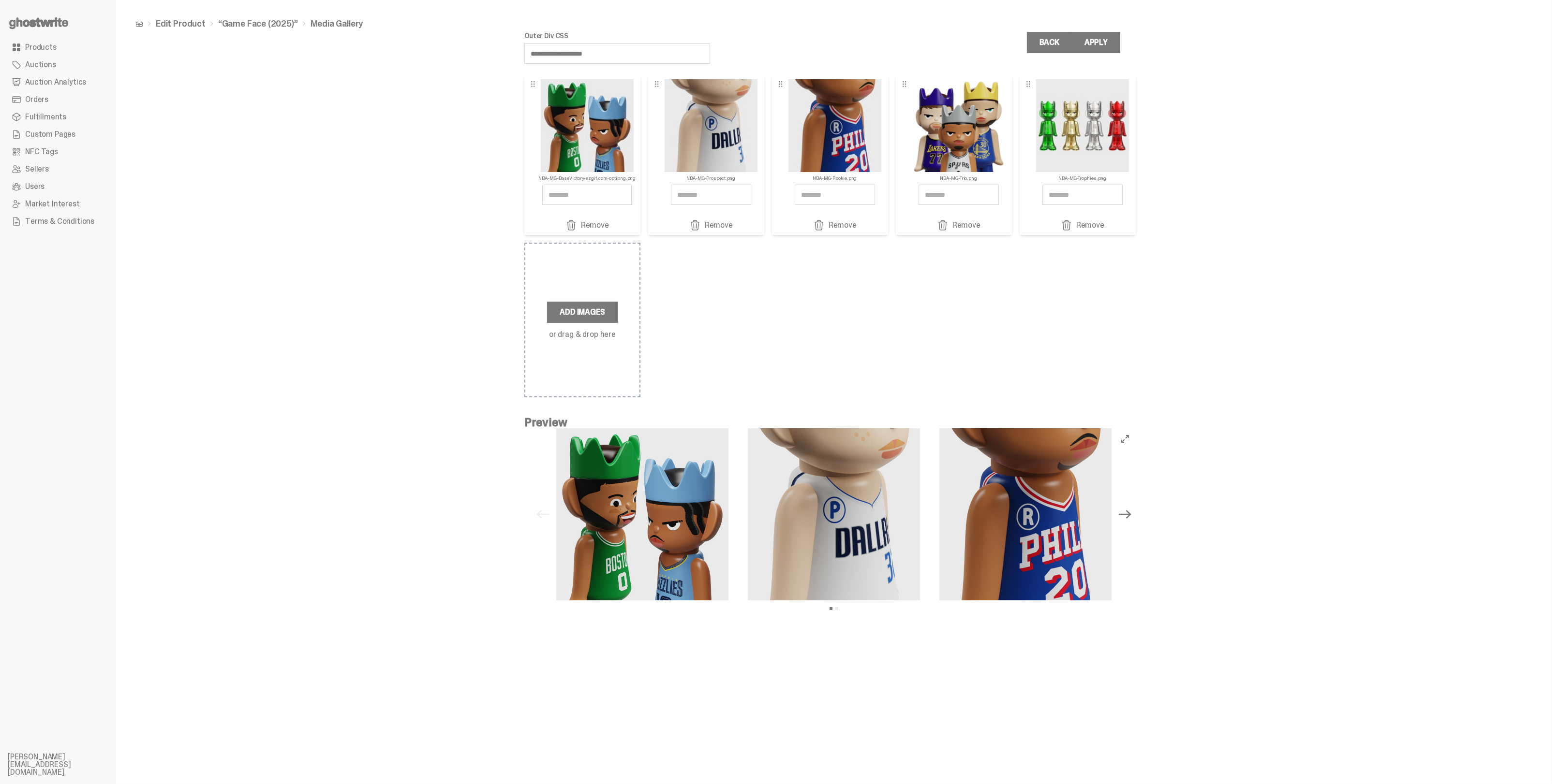
click at [1078, 224] on link "Remove" at bounding box center [1082, 225] width 88 height 11
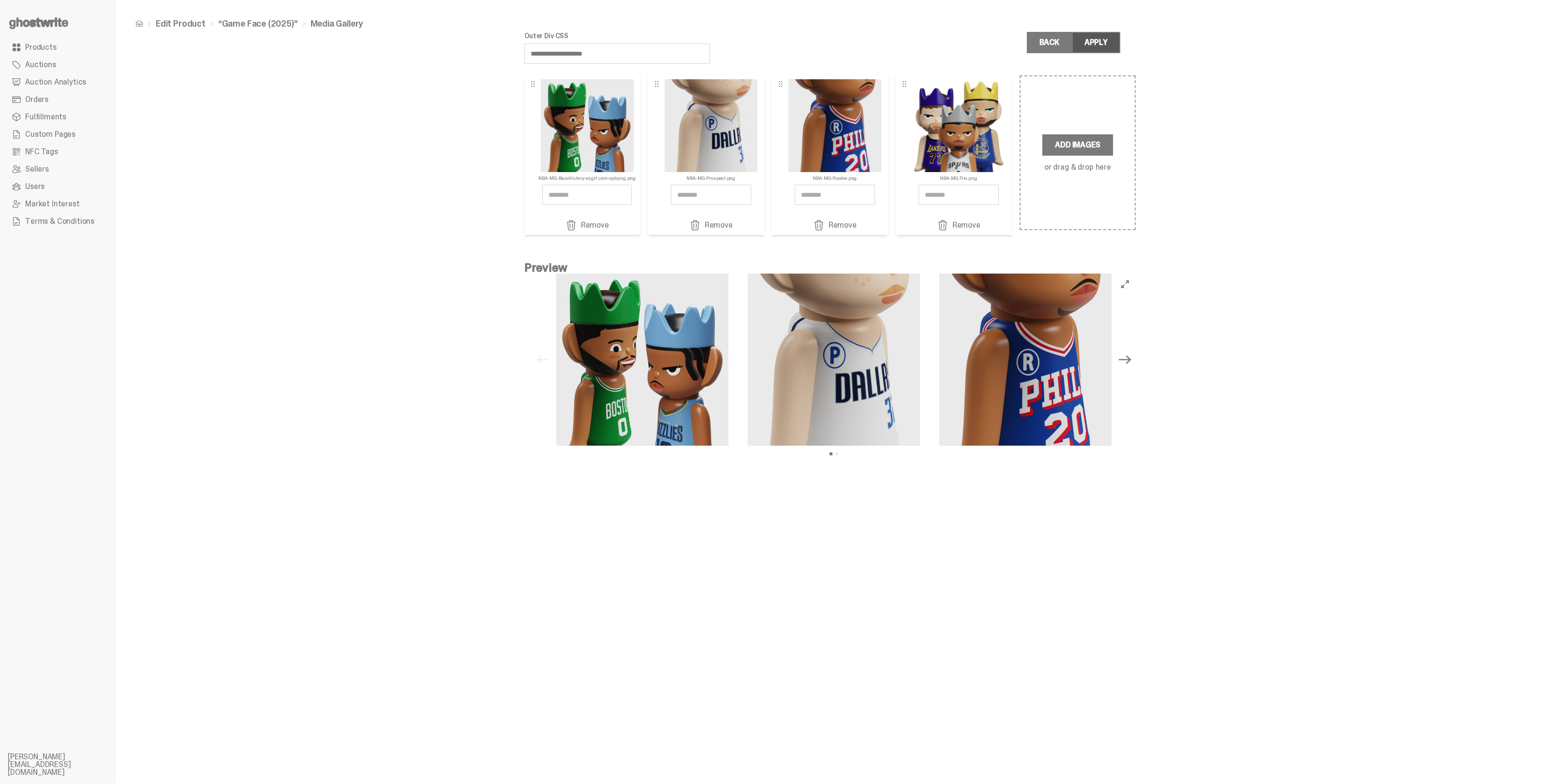
click at [1088, 45] on div "Apply" at bounding box center [1096, 42] width 23 height 8
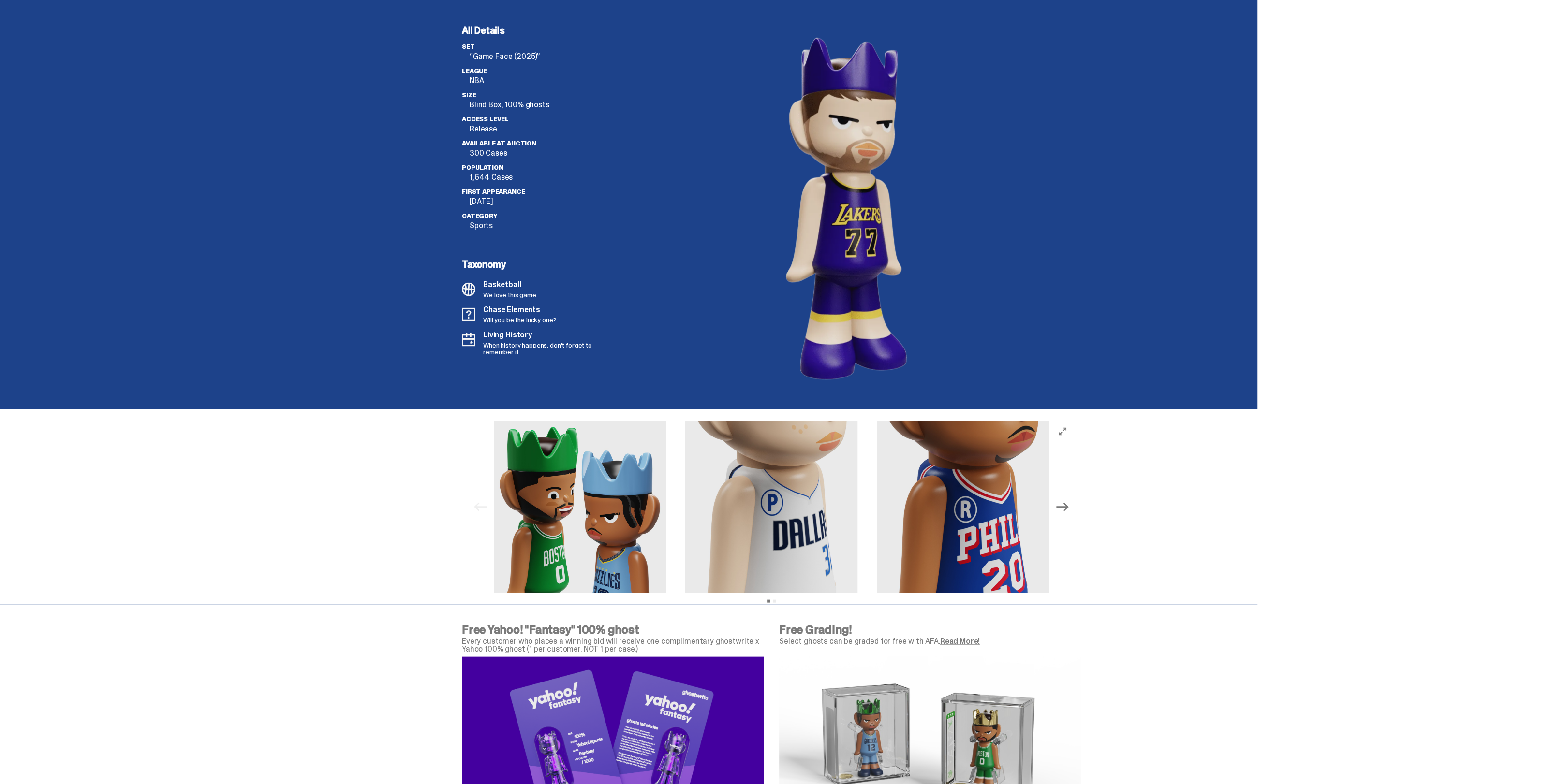
scroll to position [2780, 0]
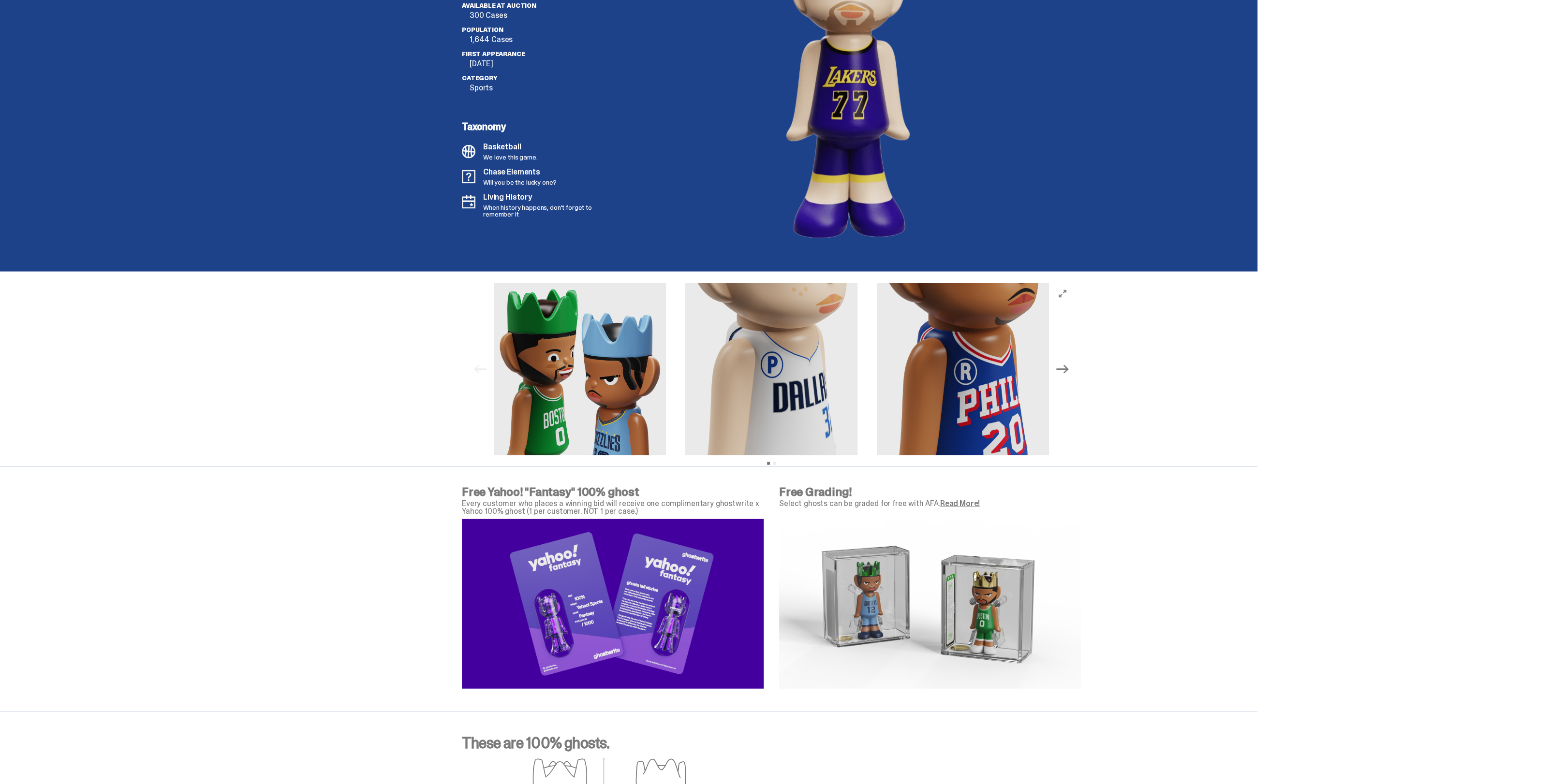
click at [1068, 368] on icon "Next" at bounding box center [1062, 369] width 13 height 13
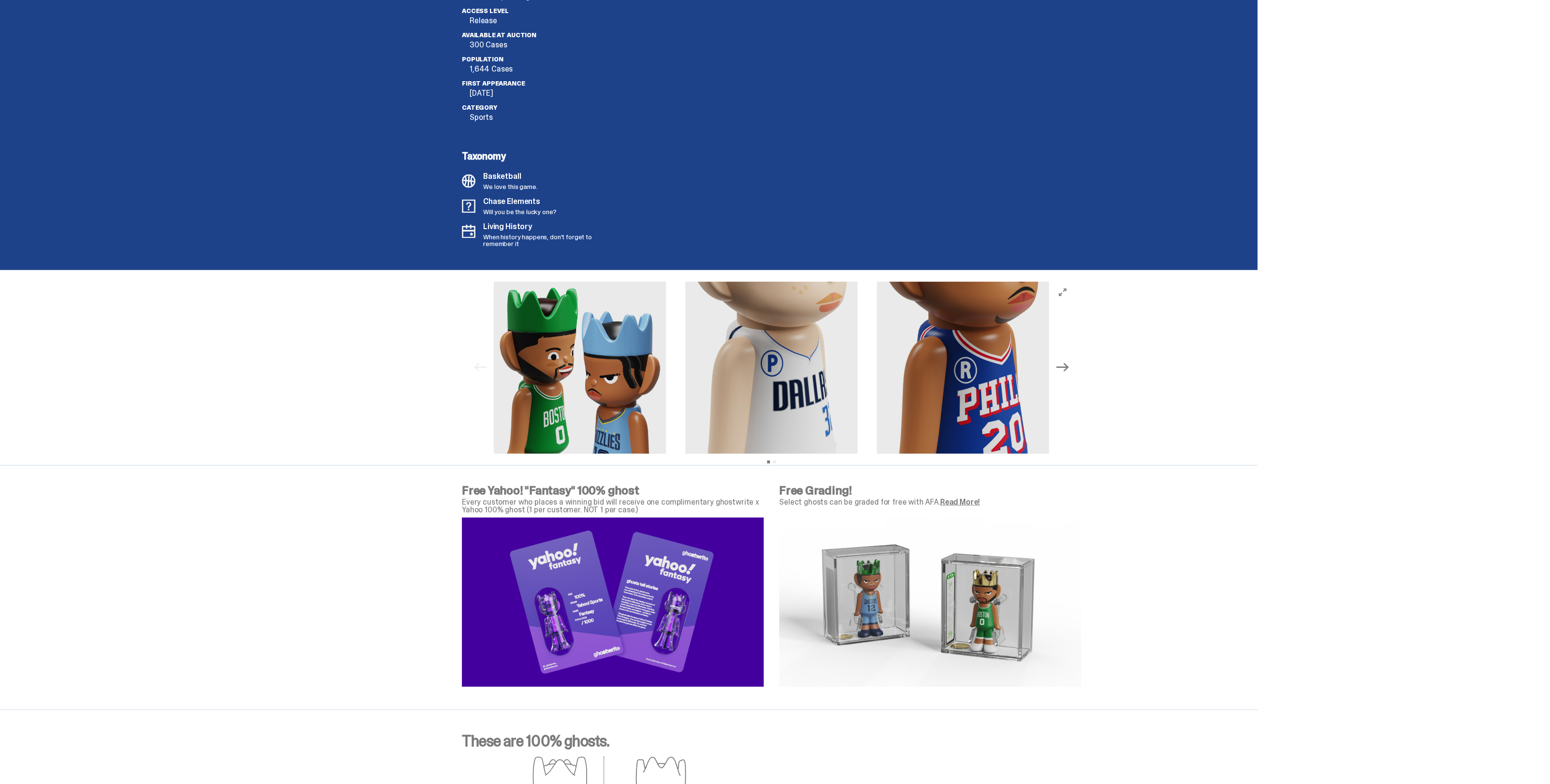
scroll to position [2841, 0]
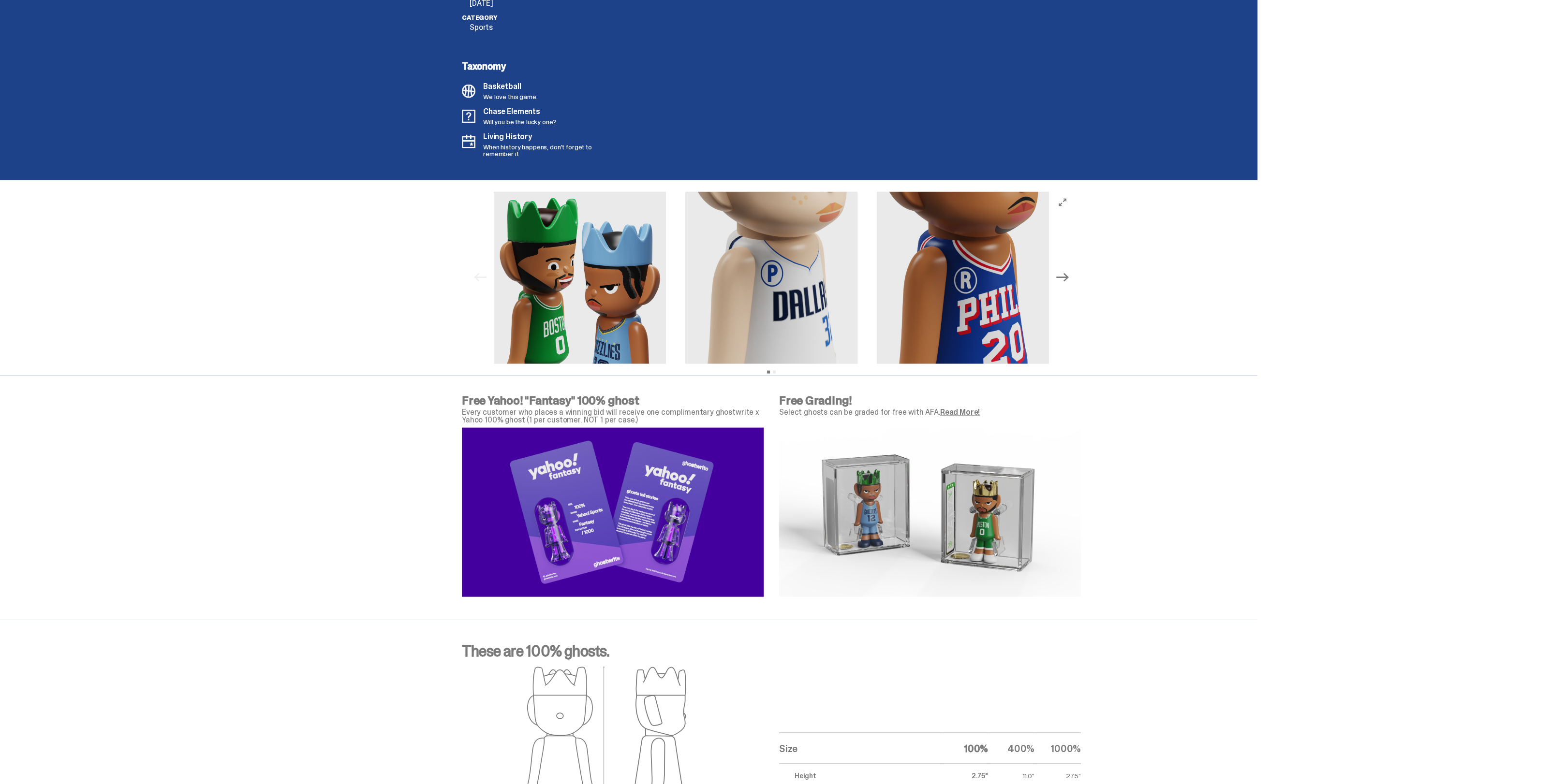
click at [1068, 276] on icon "Next" at bounding box center [1062, 277] width 13 height 13
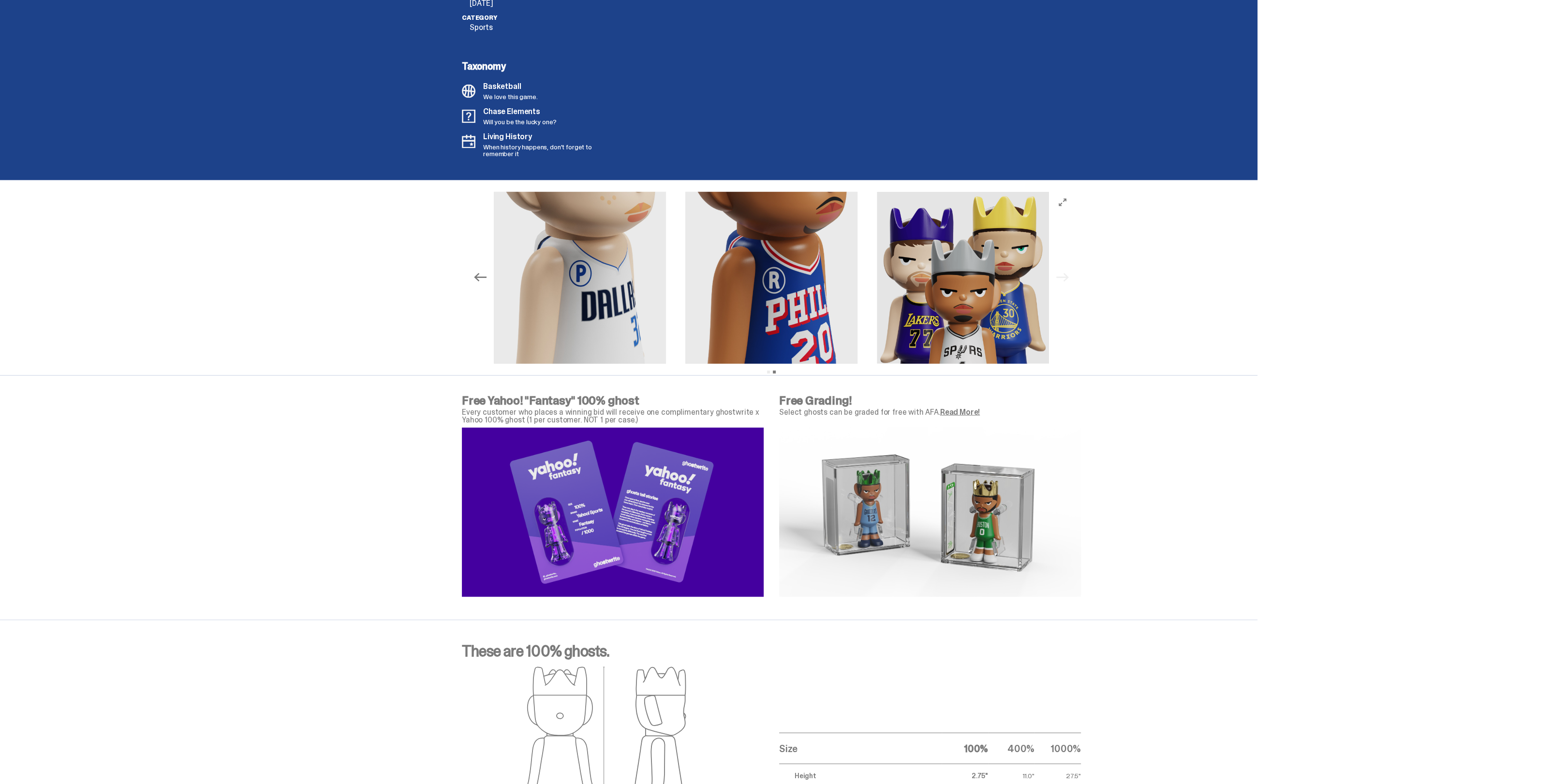
click at [483, 279] on icon "Previous" at bounding box center [480, 277] width 13 height 13
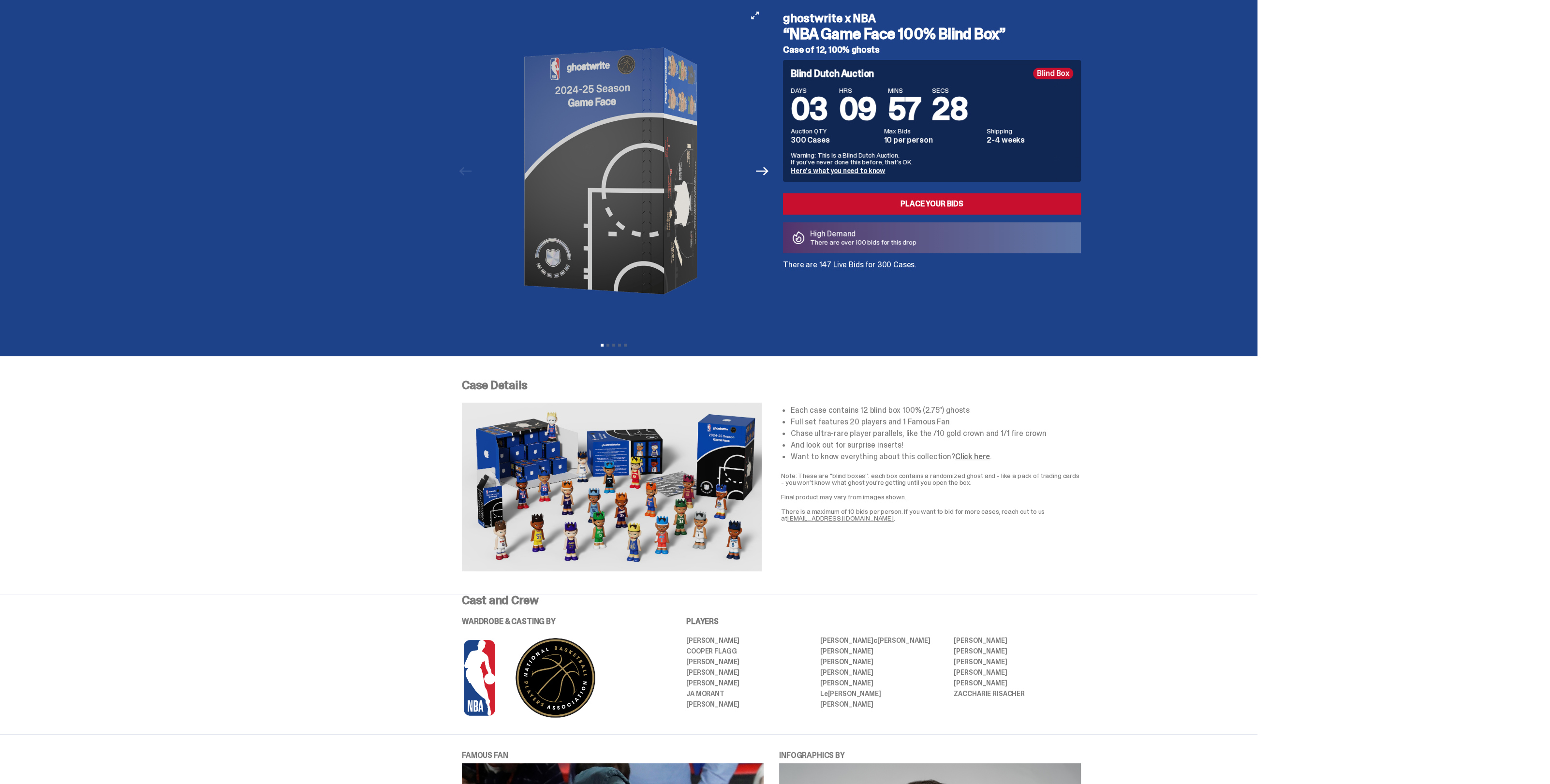
scroll to position [0, 0]
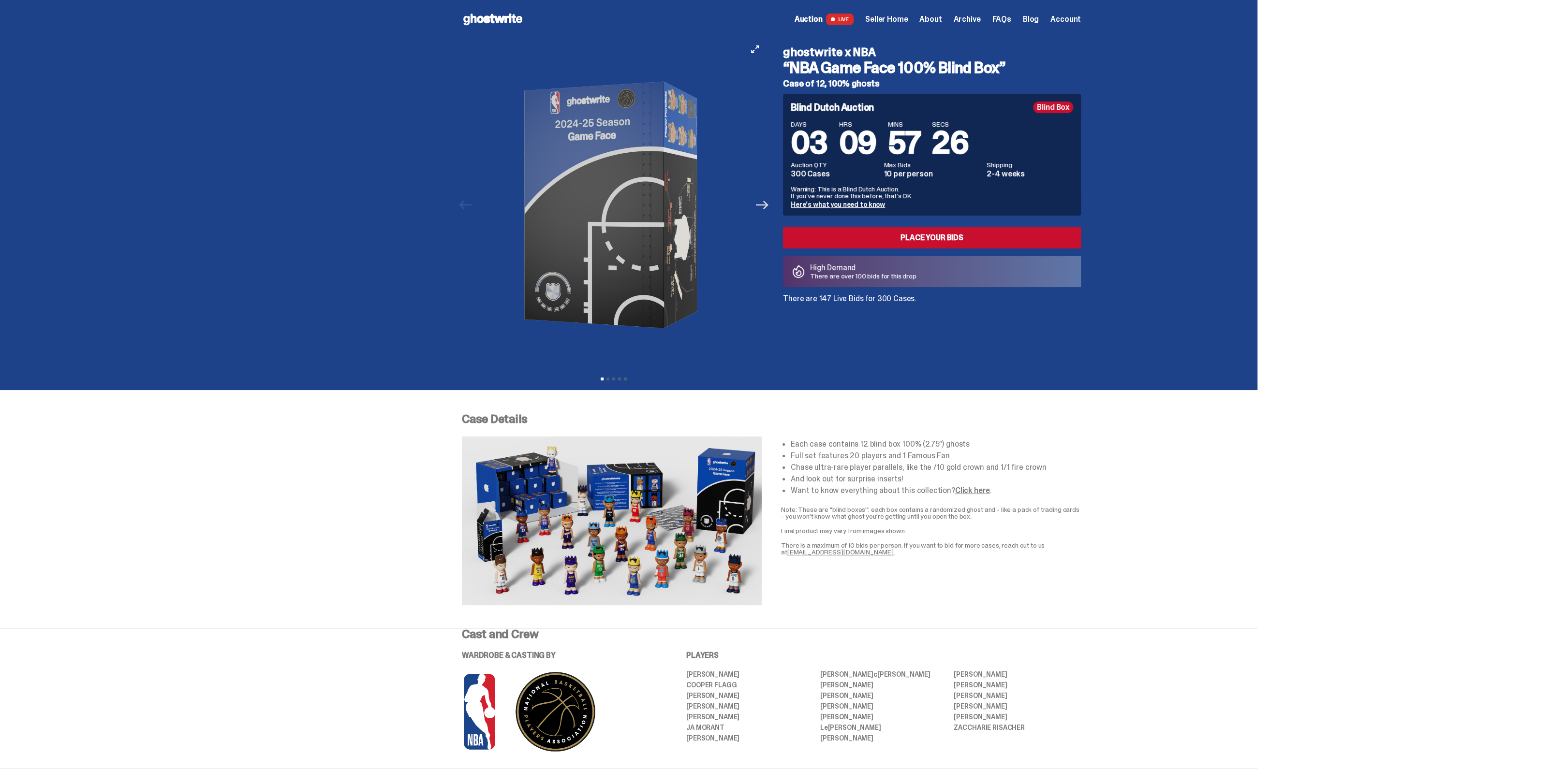
click at [768, 204] on icon "Next" at bounding box center [762, 205] width 13 height 8
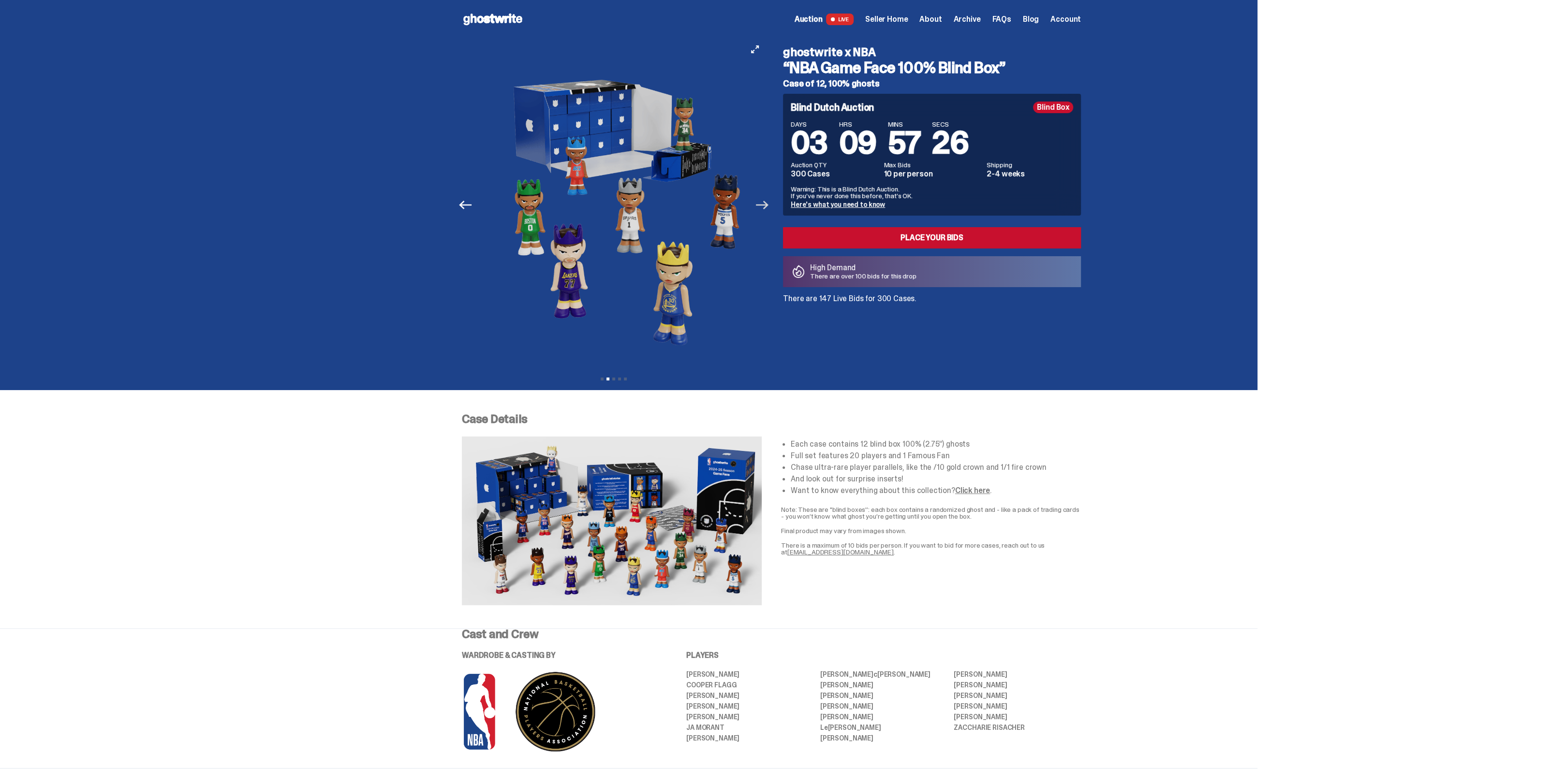
click at [767, 206] on icon "Next" at bounding box center [762, 204] width 13 height 13
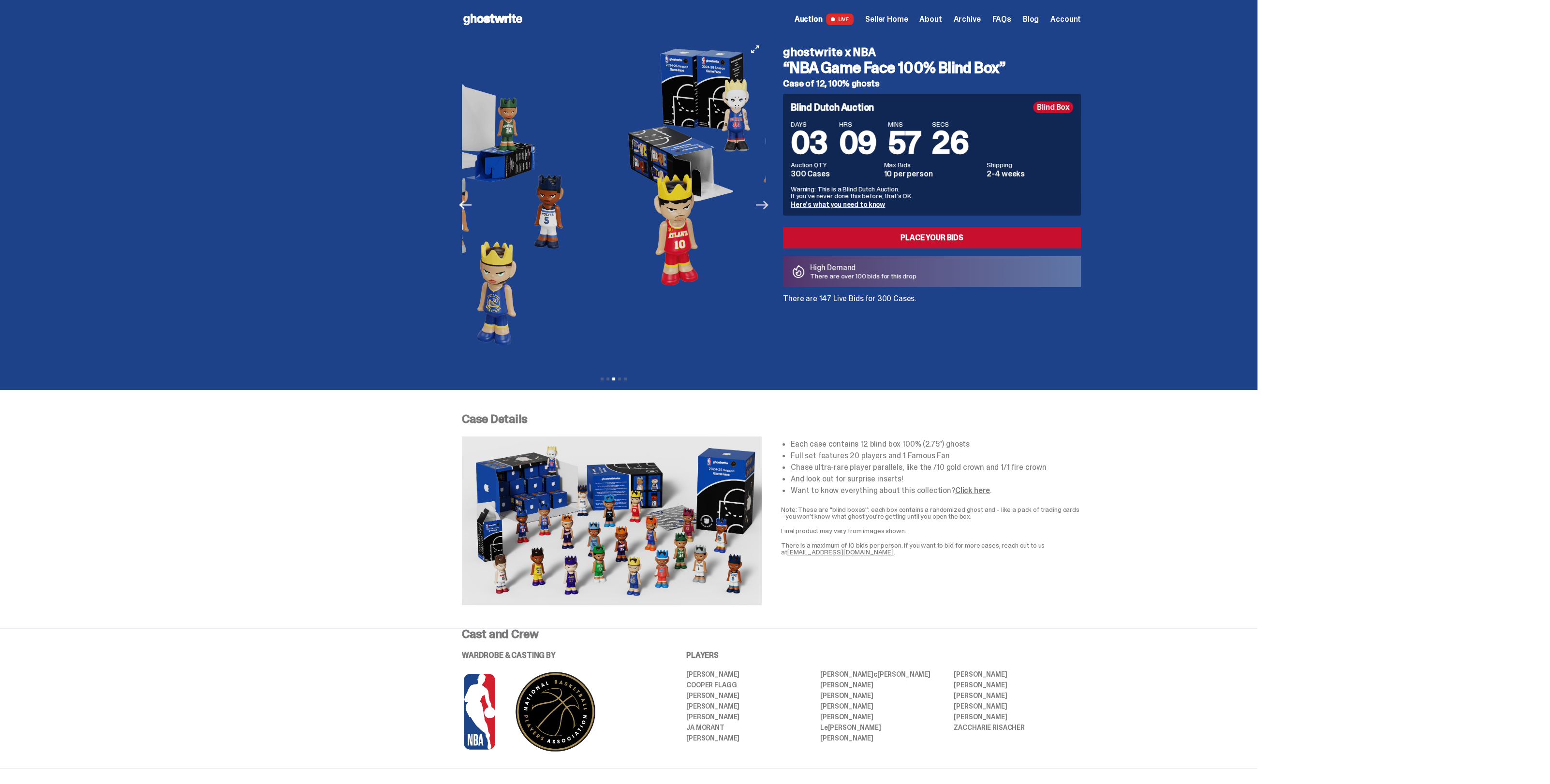
click at [767, 206] on icon "Next" at bounding box center [762, 204] width 13 height 13
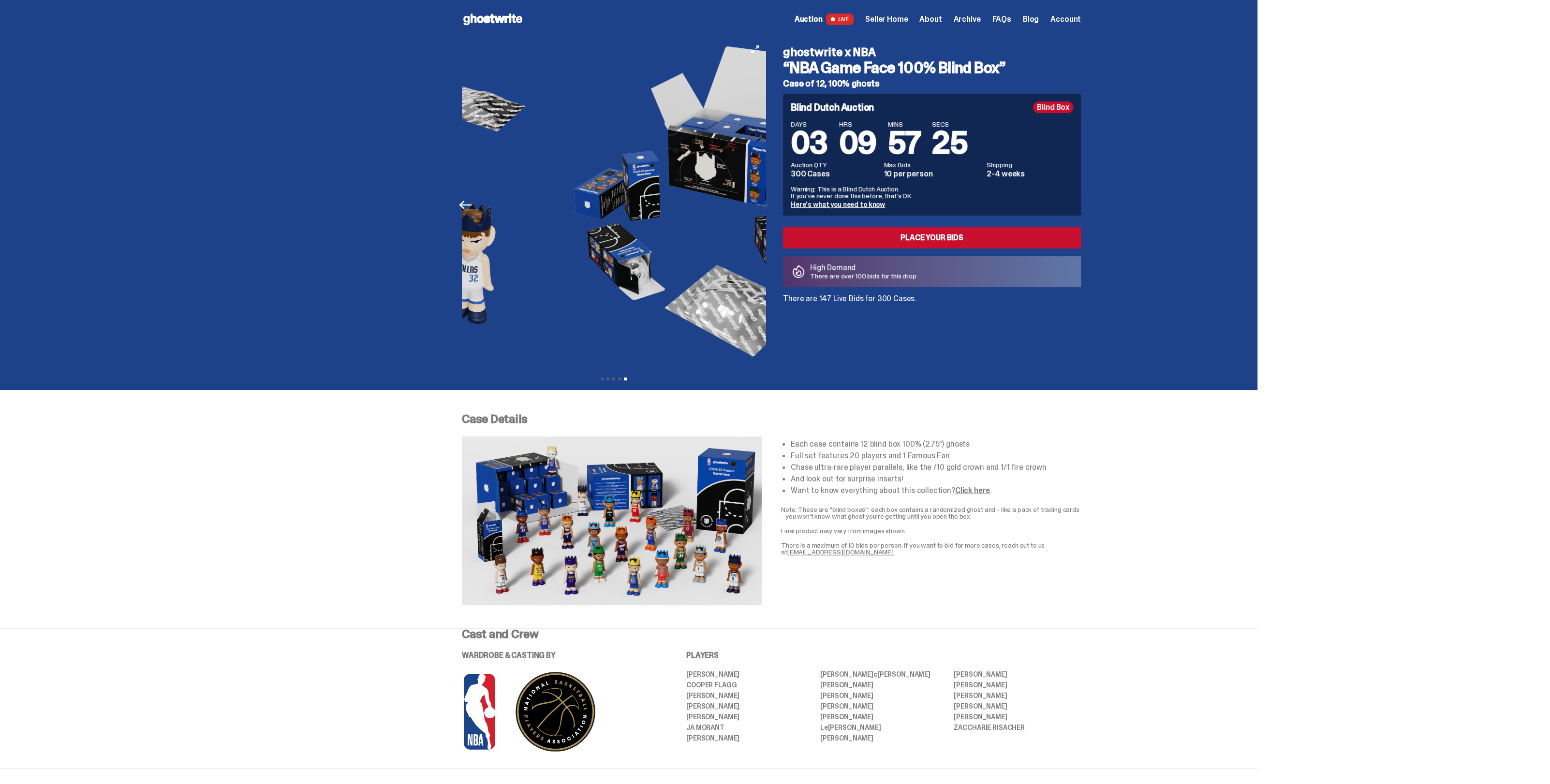
click at [855, 206] on div at bounding box center [1007, 205] width 304 height 333
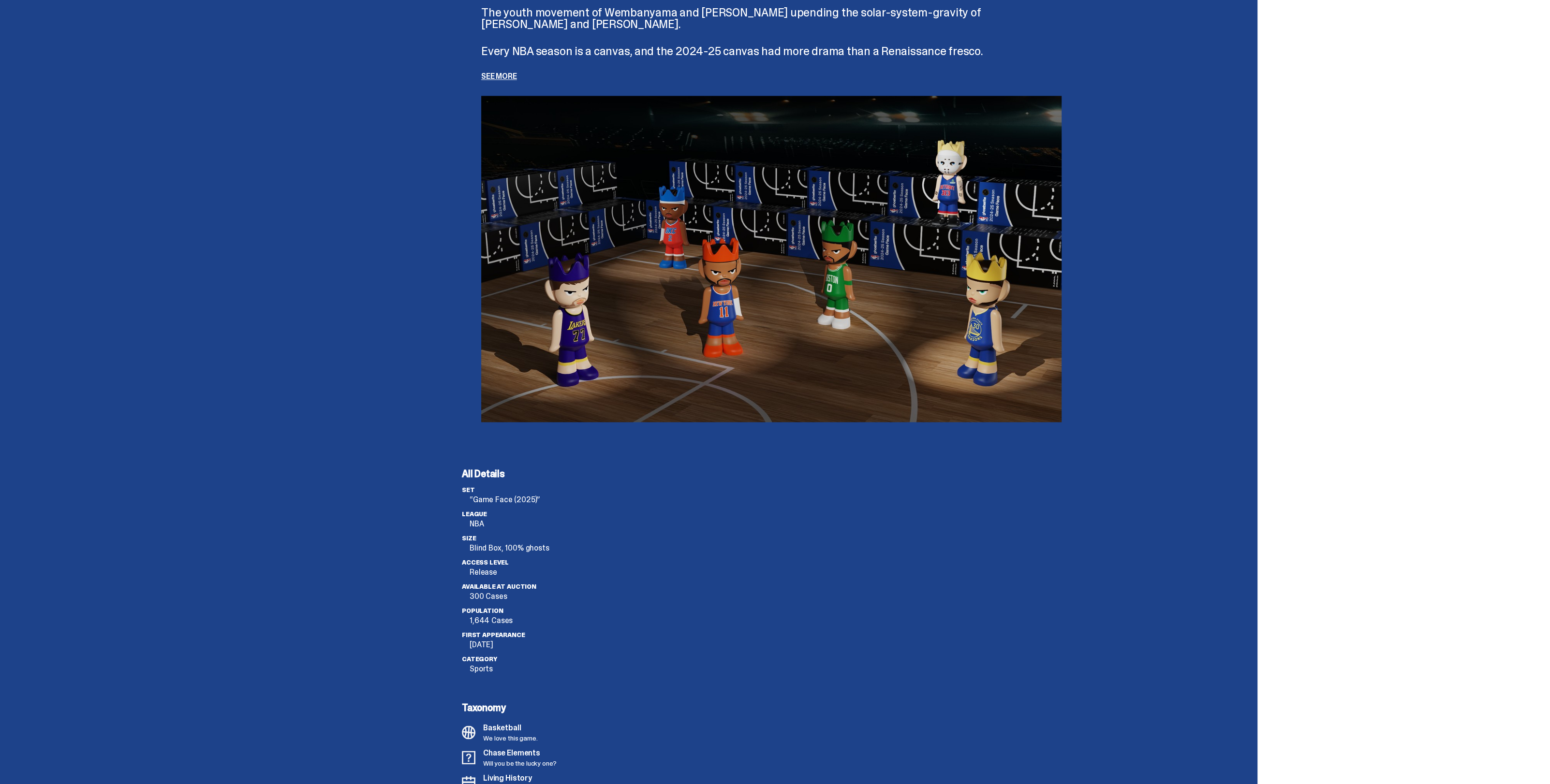
scroll to position [2478, 0]
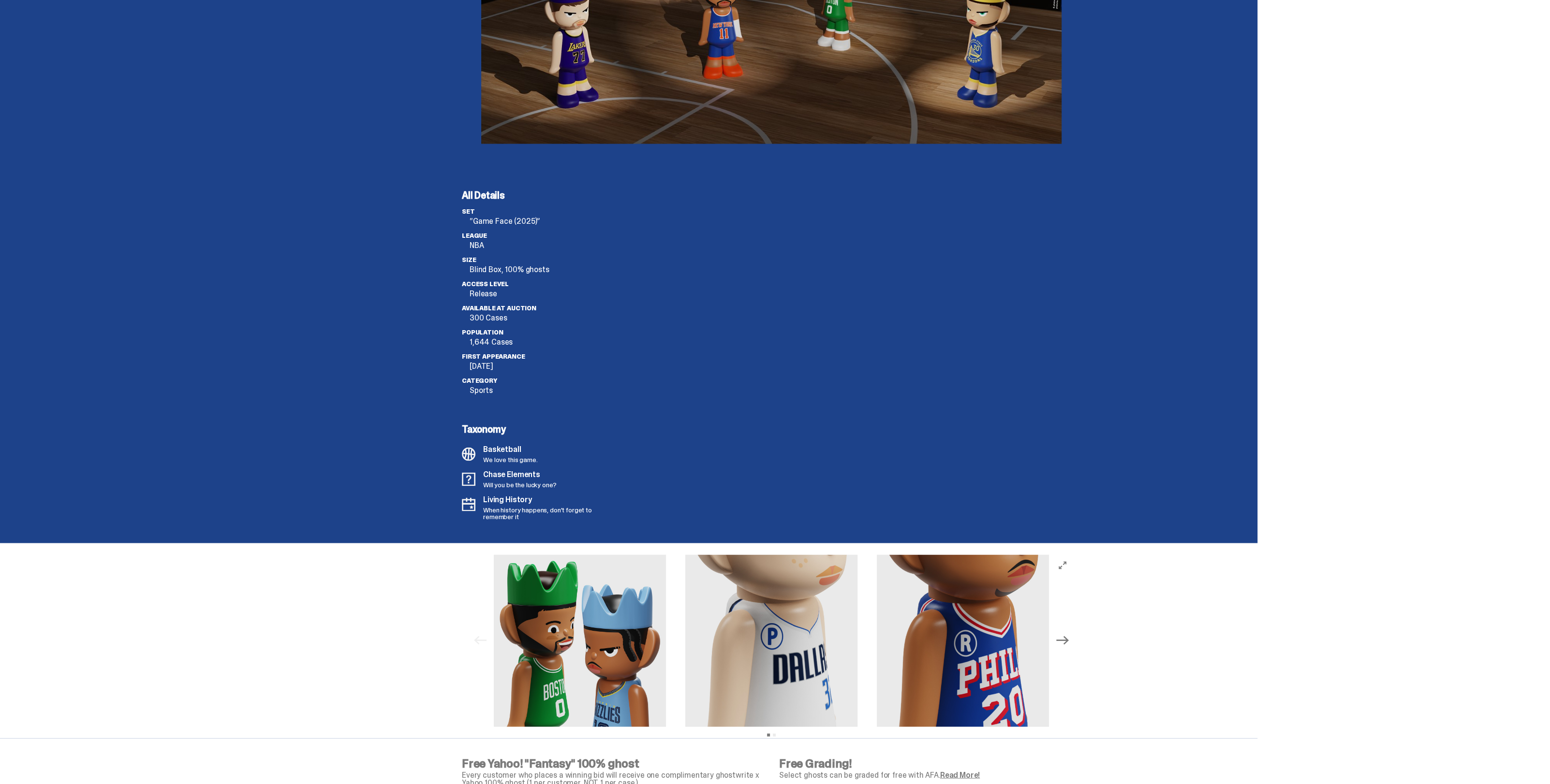
click at [1068, 640] on icon "Next" at bounding box center [1062, 641] width 13 height 8
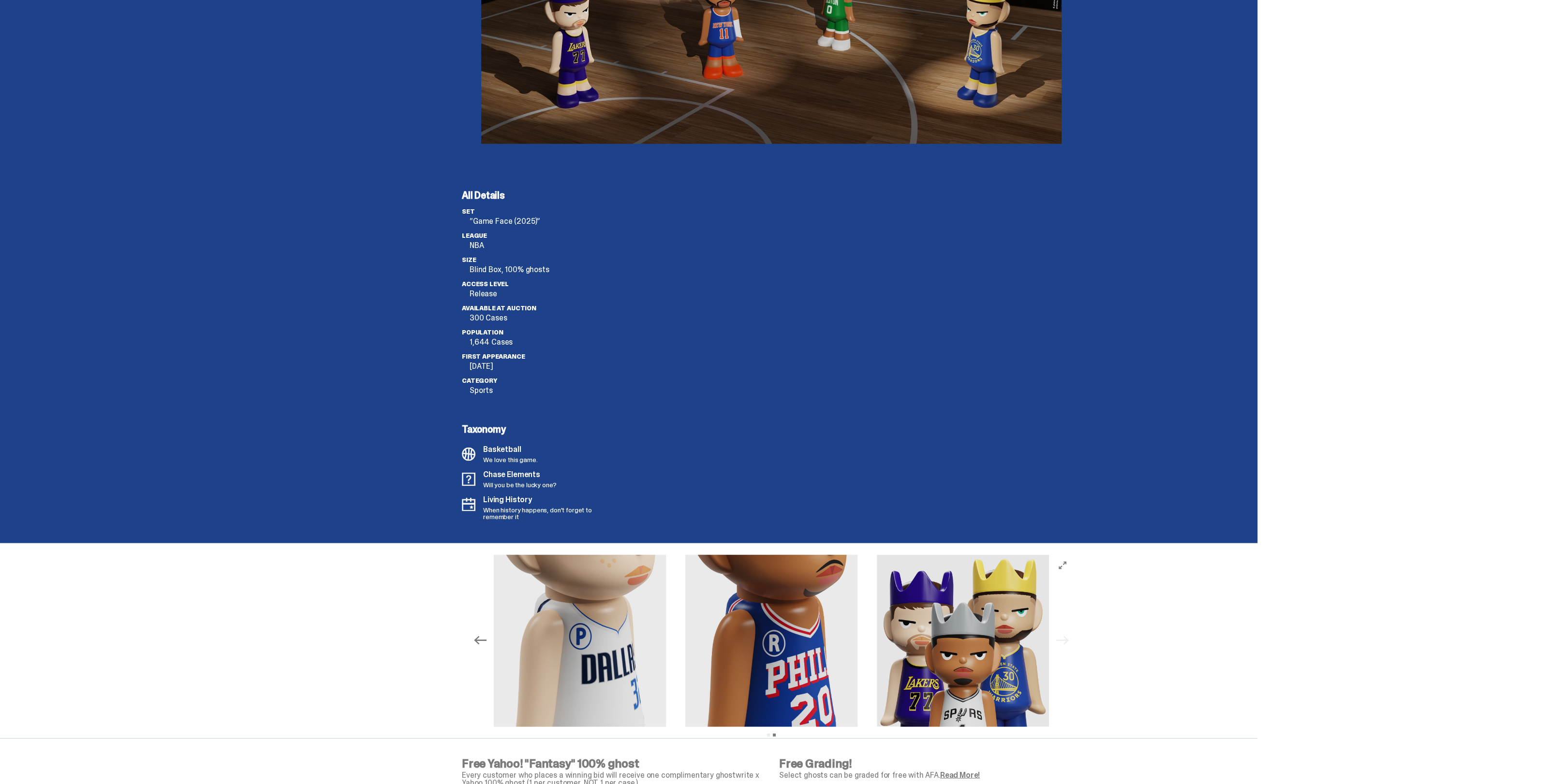
click at [483, 635] on icon "Previous" at bounding box center [480, 640] width 13 height 13
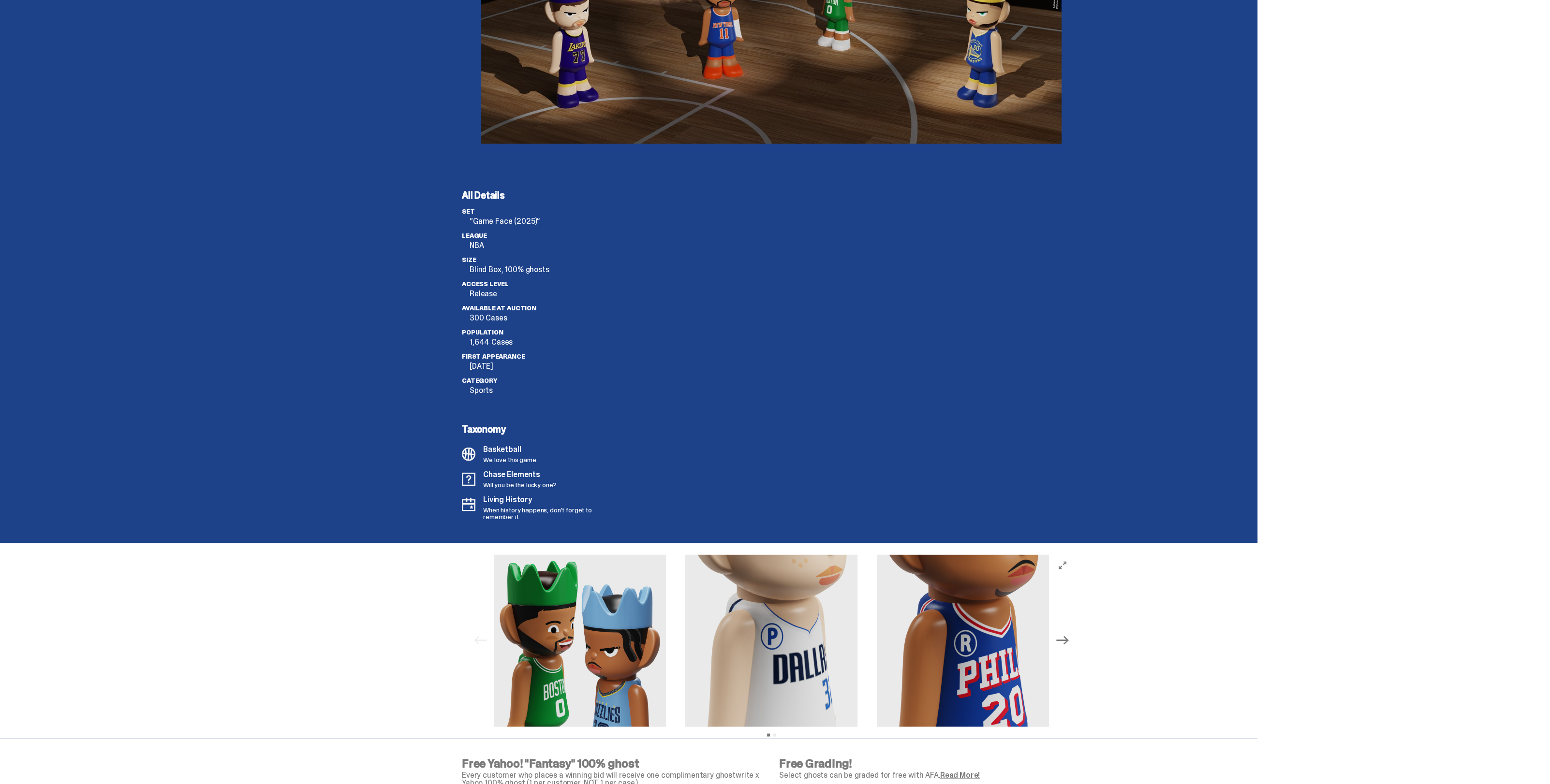
click at [1064, 637] on icon "Next" at bounding box center [1062, 640] width 13 height 13
